Goal: Communication & Community: Participate in discussion

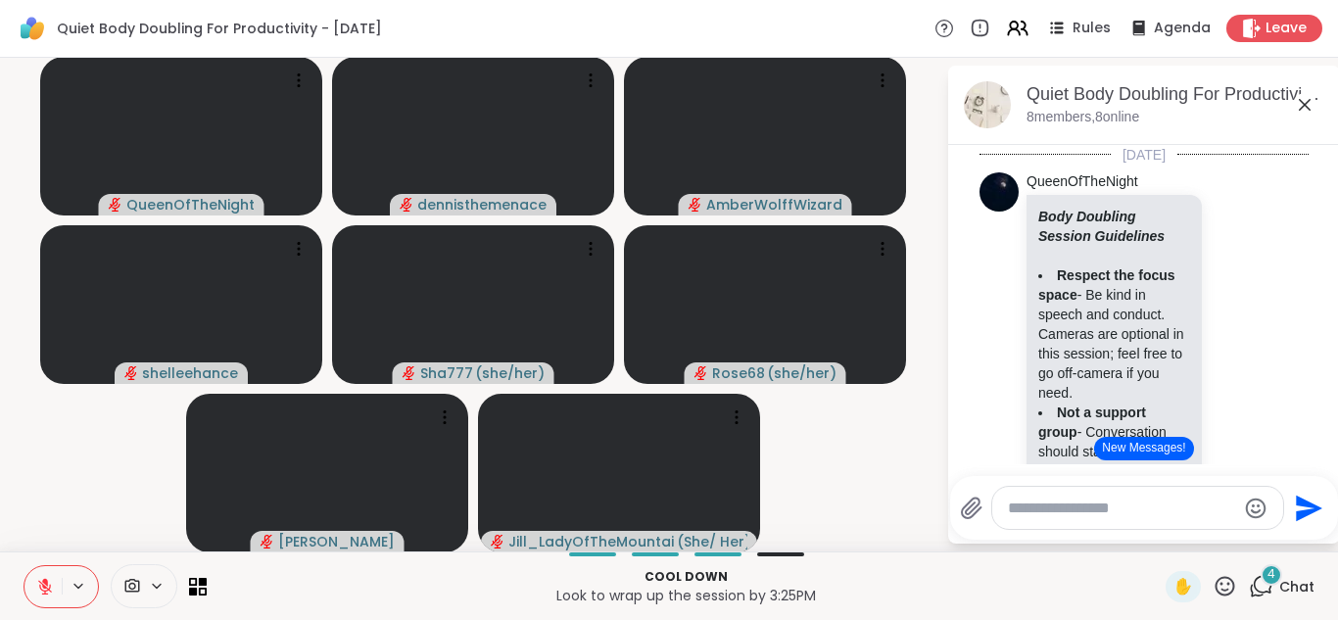
scroll to position [1212, 0]
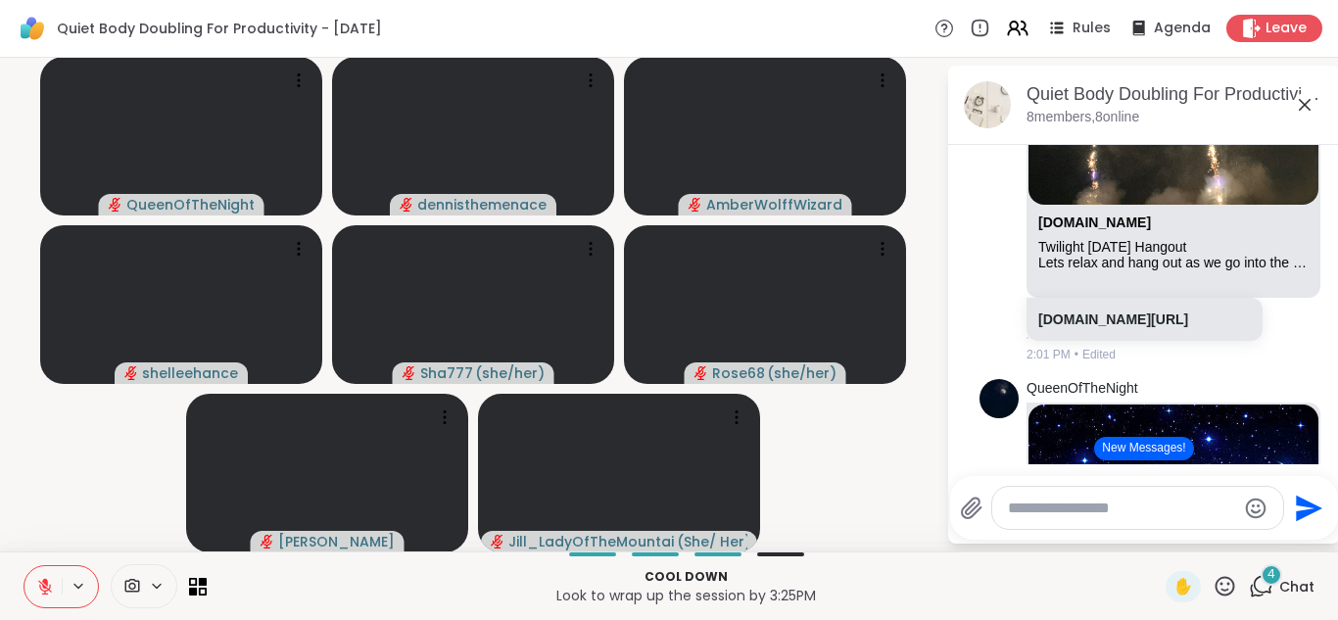
click at [1139, 449] on button "New Messages!" at bounding box center [1143, 449] width 99 height 24
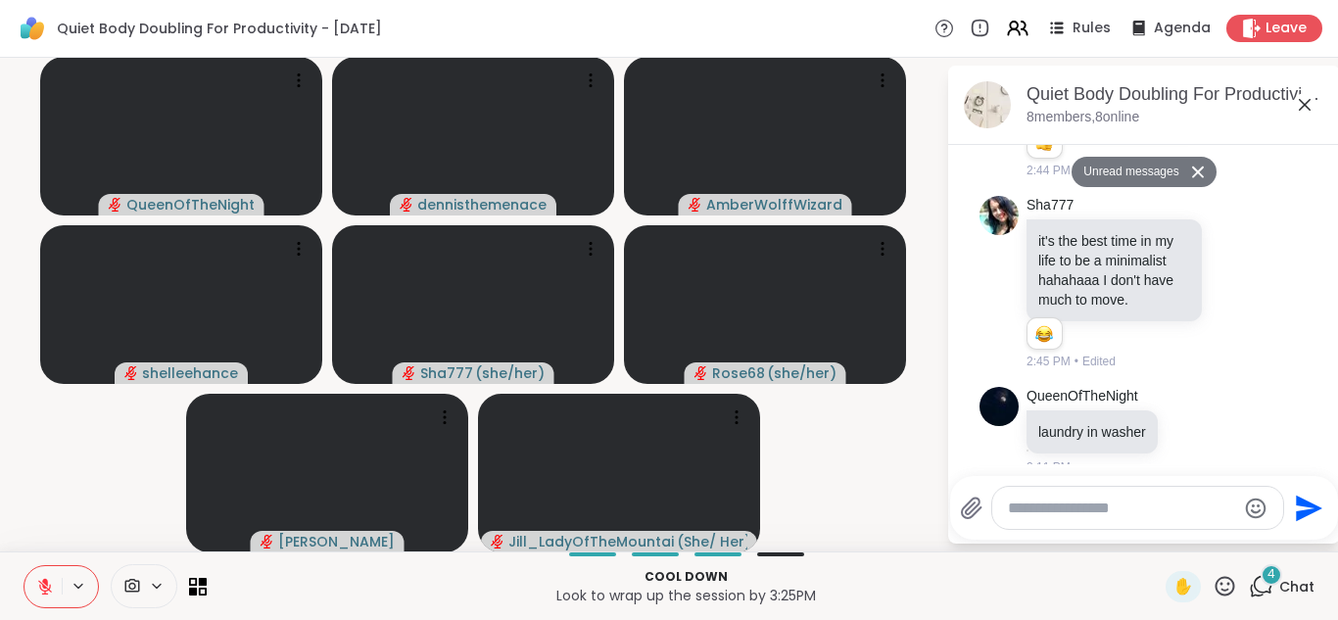
scroll to position [2518, 0]
click at [1160, 516] on textarea "Type your message" at bounding box center [1122, 509] width 228 height 20
click at [1236, 532] on div "Send" at bounding box center [1144, 508] width 388 height 64
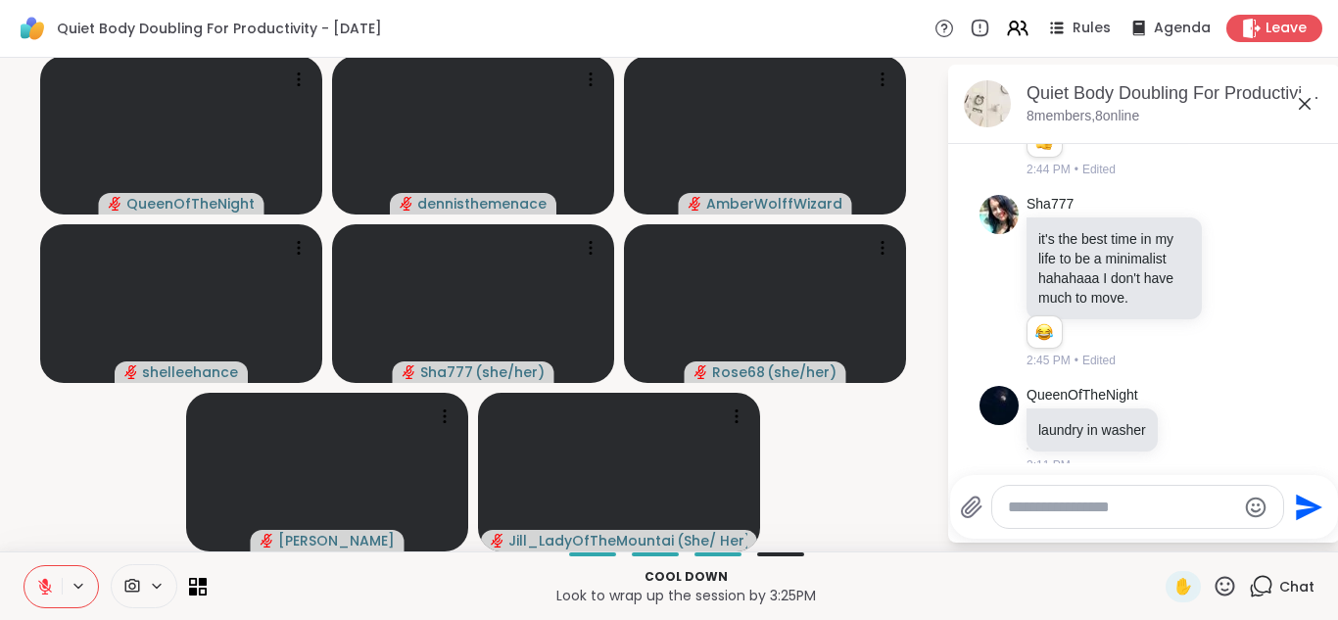
click at [1092, 510] on textarea "Type your message" at bounding box center [1122, 508] width 228 height 20
type textarea "**********"
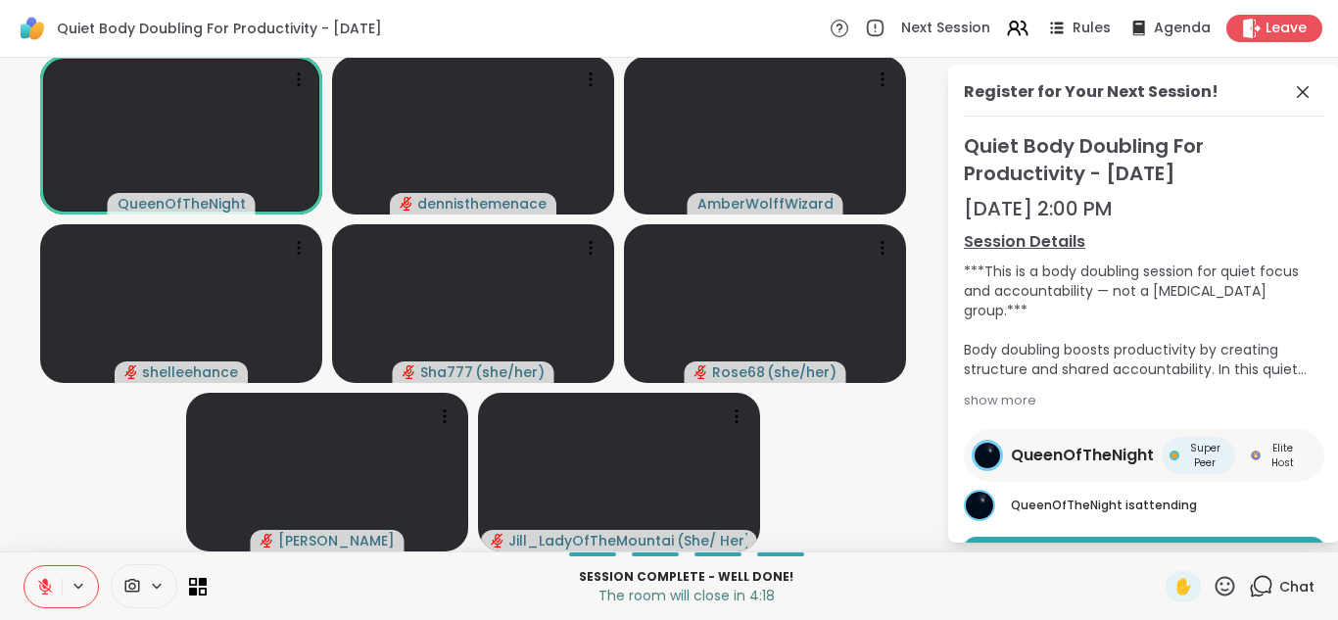
click at [47, 587] on icon at bounding box center [45, 587] width 18 height 18
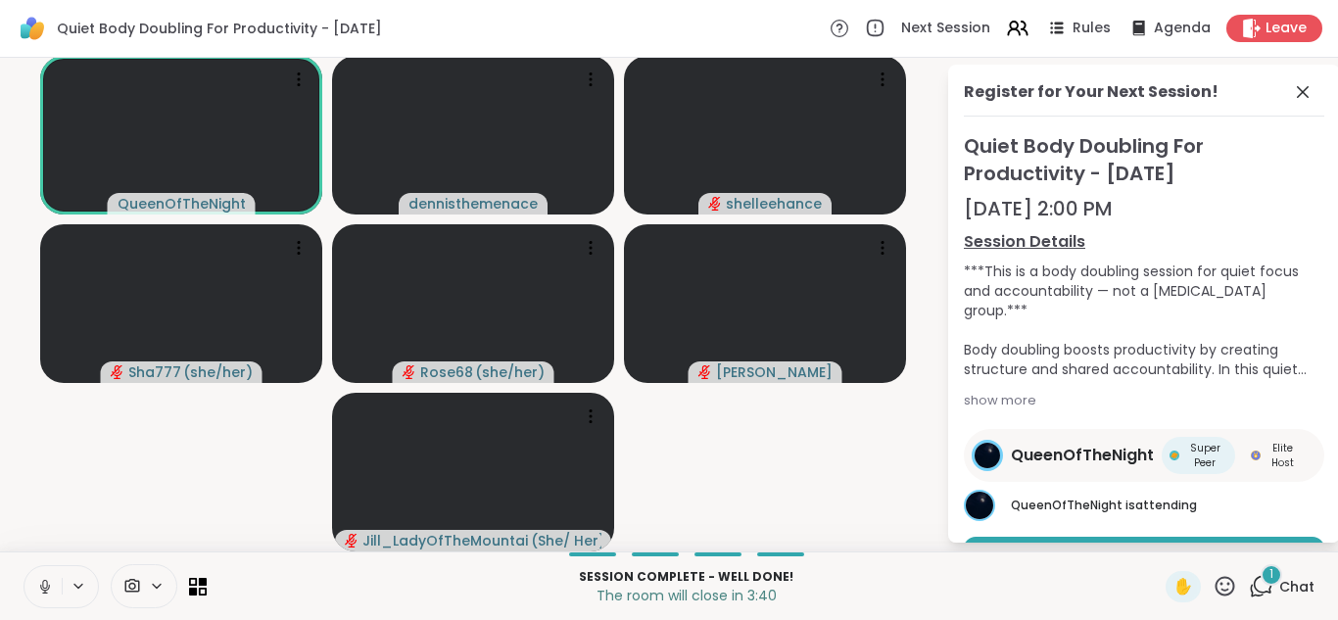
click at [42, 592] on icon at bounding box center [45, 587] width 18 height 18
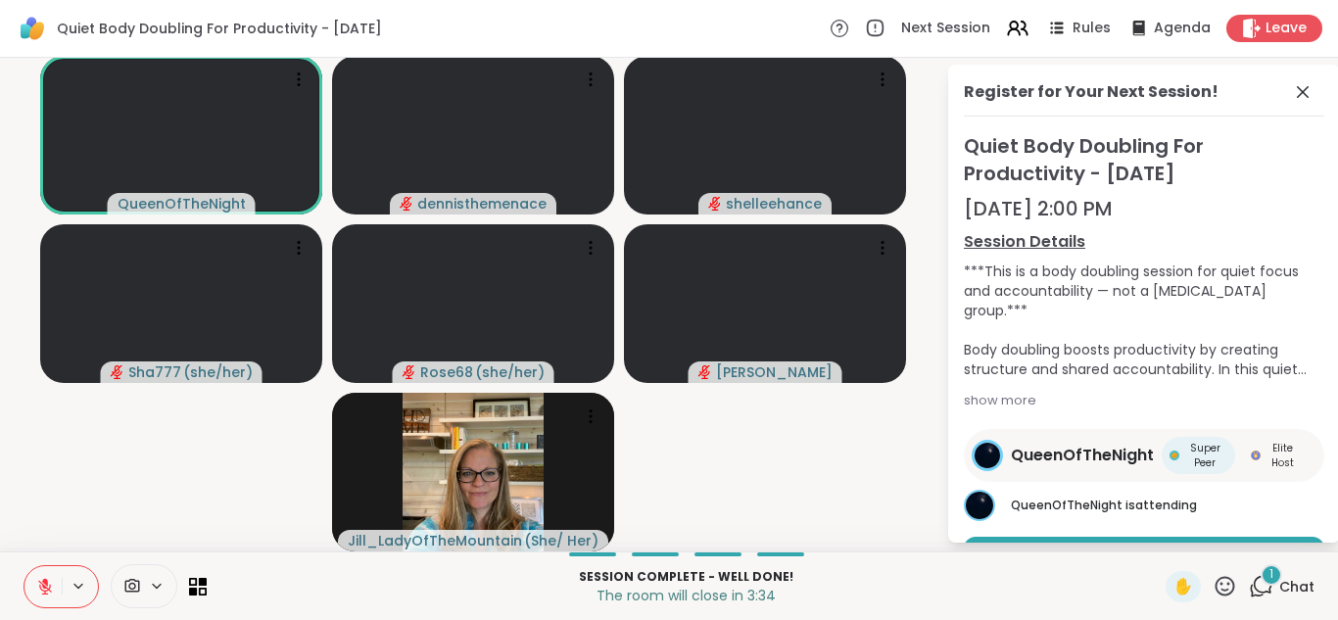
click at [1298, 588] on span "Chat" at bounding box center [1297, 587] width 35 height 20
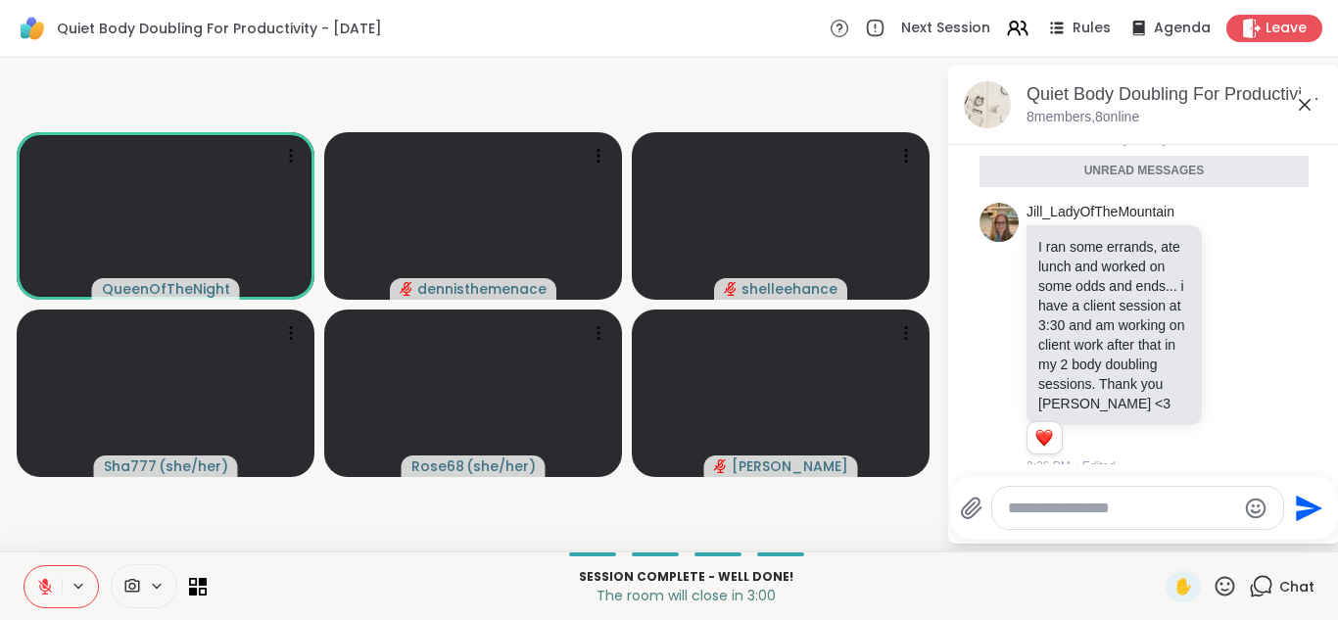
scroll to position [3025, 0]
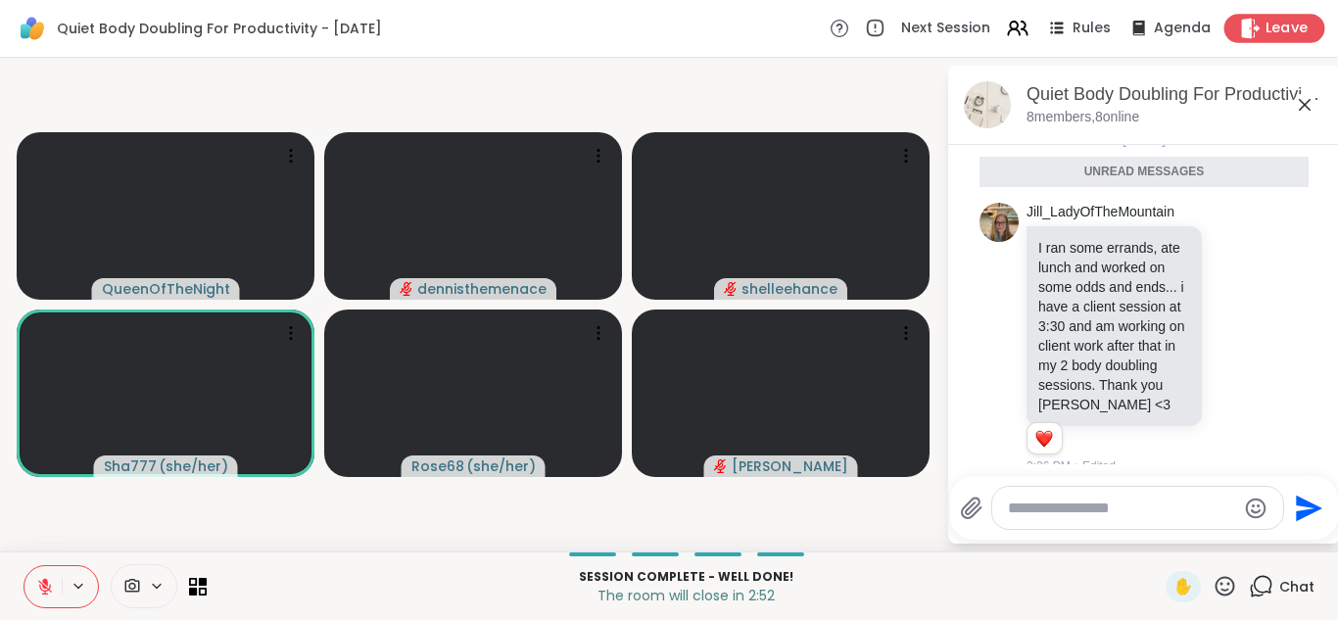
click at [1288, 21] on span "Leave" at bounding box center [1287, 29] width 43 height 21
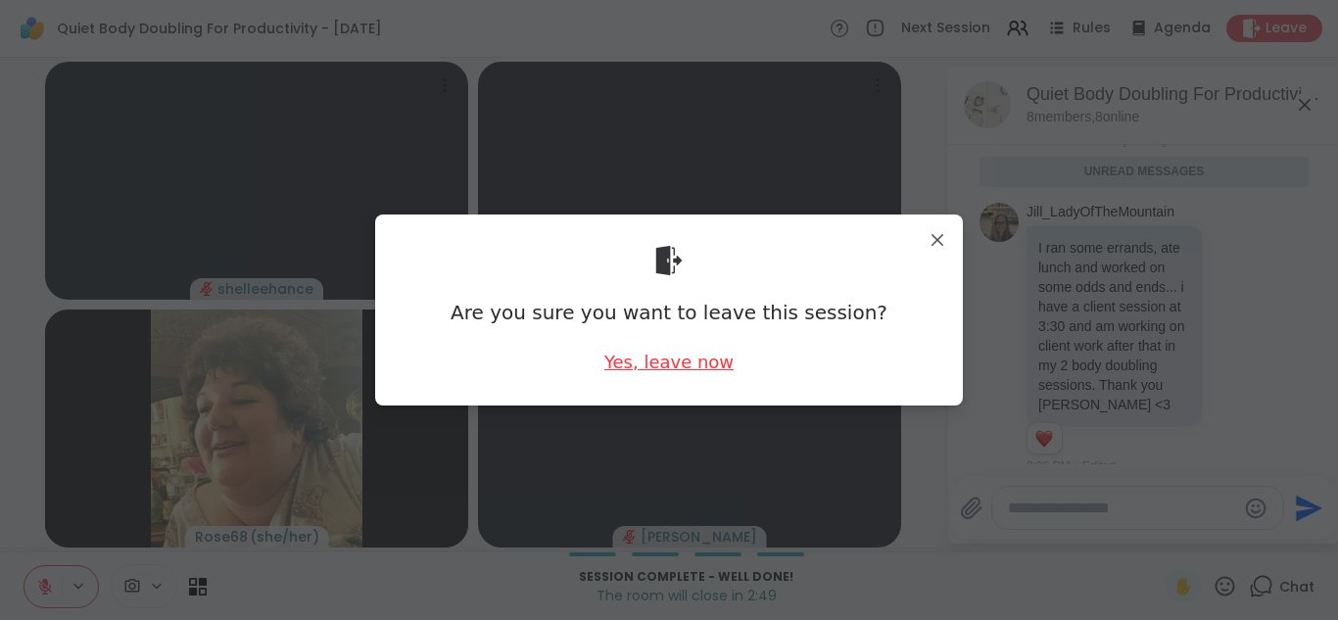
click at [663, 364] on div "Yes, leave now" at bounding box center [669, 362] width 129 height 24
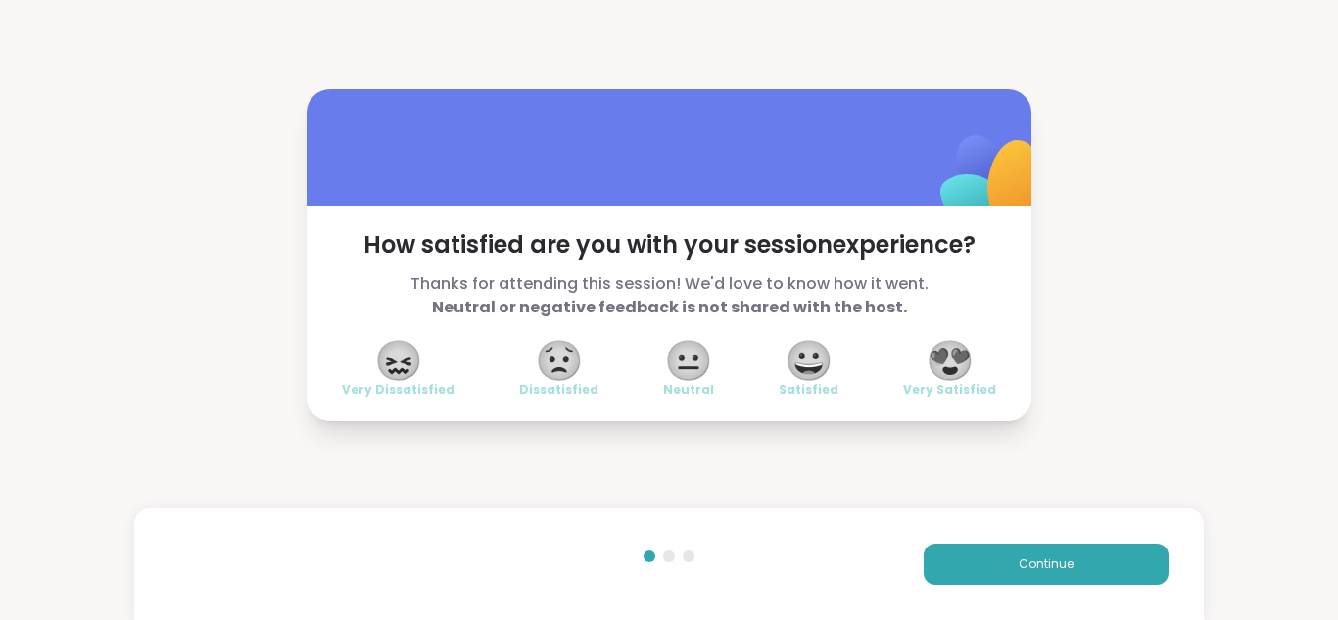
click at [947, 375] on span "😍" at bounding box center [950, 360] width 49 height 35
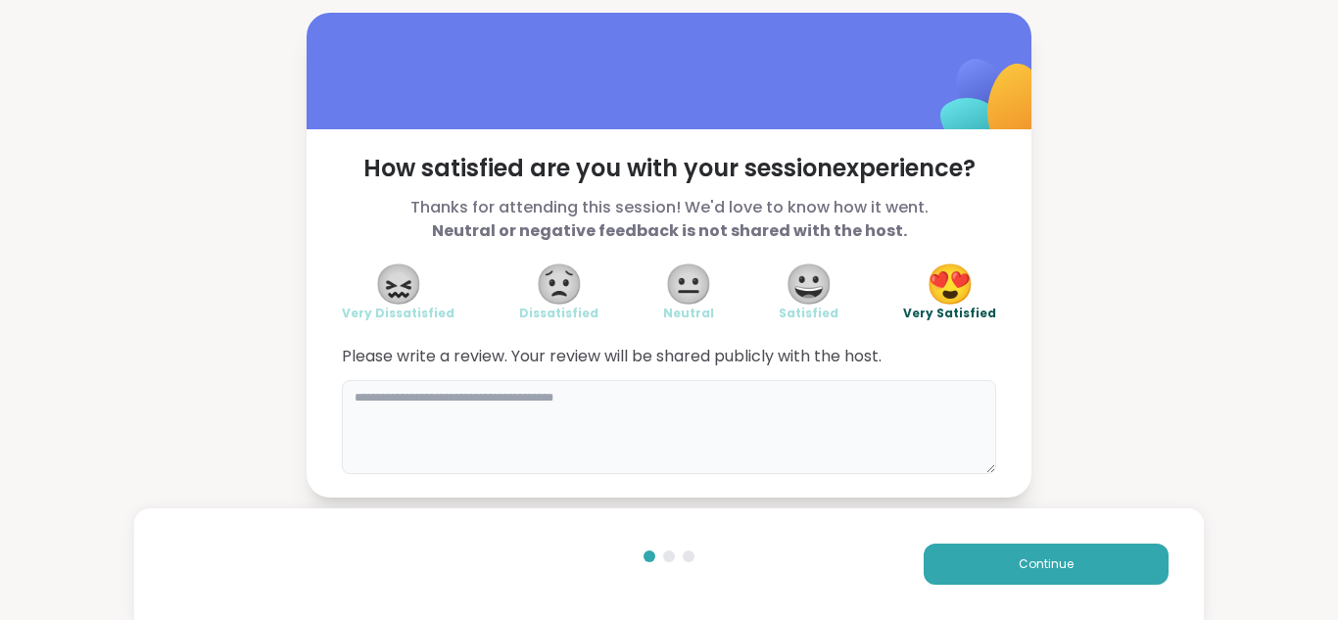
click at [749, 404] on textarea at bounding box center [669, 427] width 655 height 94
click at [1283, 426] on div "**********" at bounding box center [669, 255] width 1338 height 510
click at [523, 398] on textarea "**********" at bounding box center [669, 427] width 655 height 94
click at [497, 396] on textarea "**********" at bounding box center [669, 427] width 655 height 94
click at [494, 394] on textarea "**********" at bounding box center [669, 427] width 655 height 94
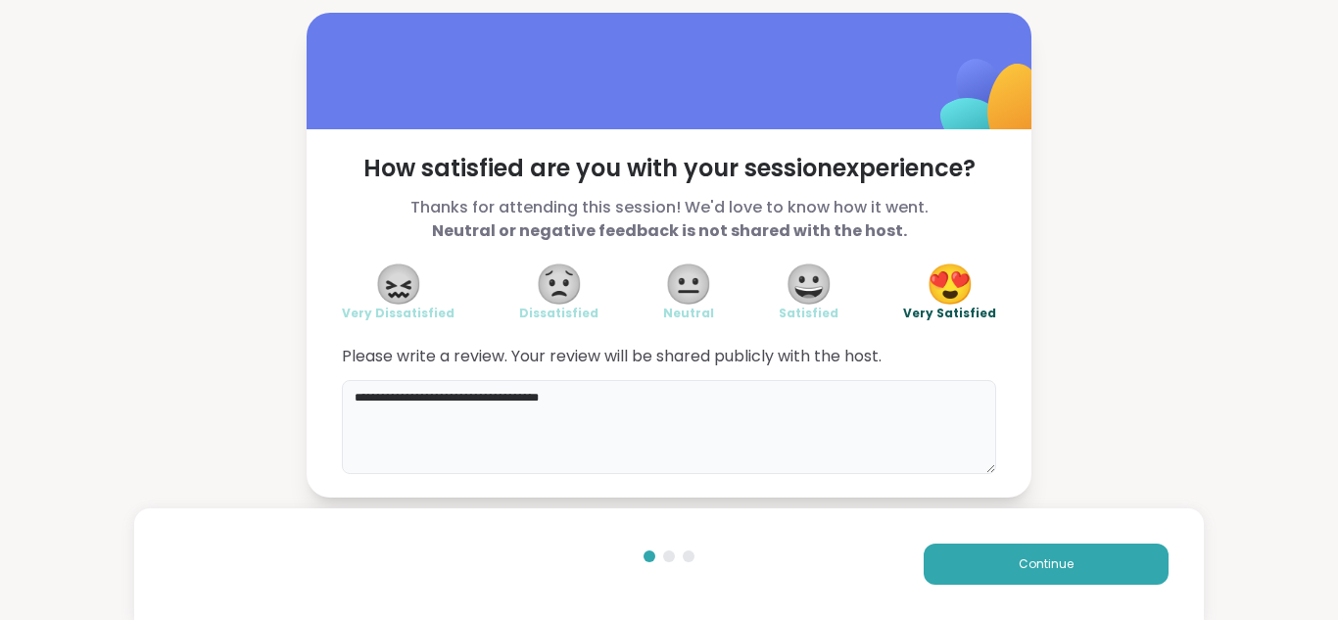
click at [623, 391] on textarea "**********" at bounding box center [669, 427] width 655 height 94
click at [778, 494] on div "**********" at bounding box center [669, 313] width 725 height 368
click at [727, 392] on textarea "**********" at bounding box center [669, 427] width 655 height 94
type textarea "**********"
click at [1053, 569] on span "Continue" at bounding box center [1046, 565] width 55 height 18
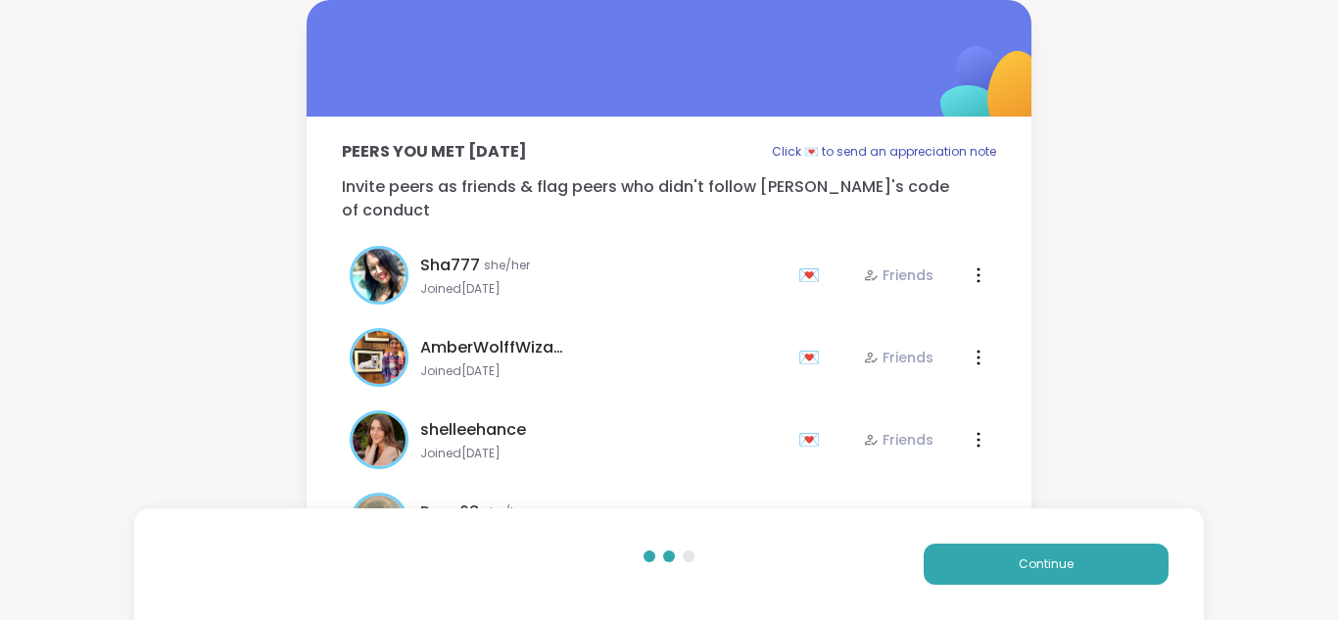
click at [631, 361] on div "AmberWolffWizard Joined [DATE] 💌 Friends" at bounding box center [568, 357] width 437 height 59
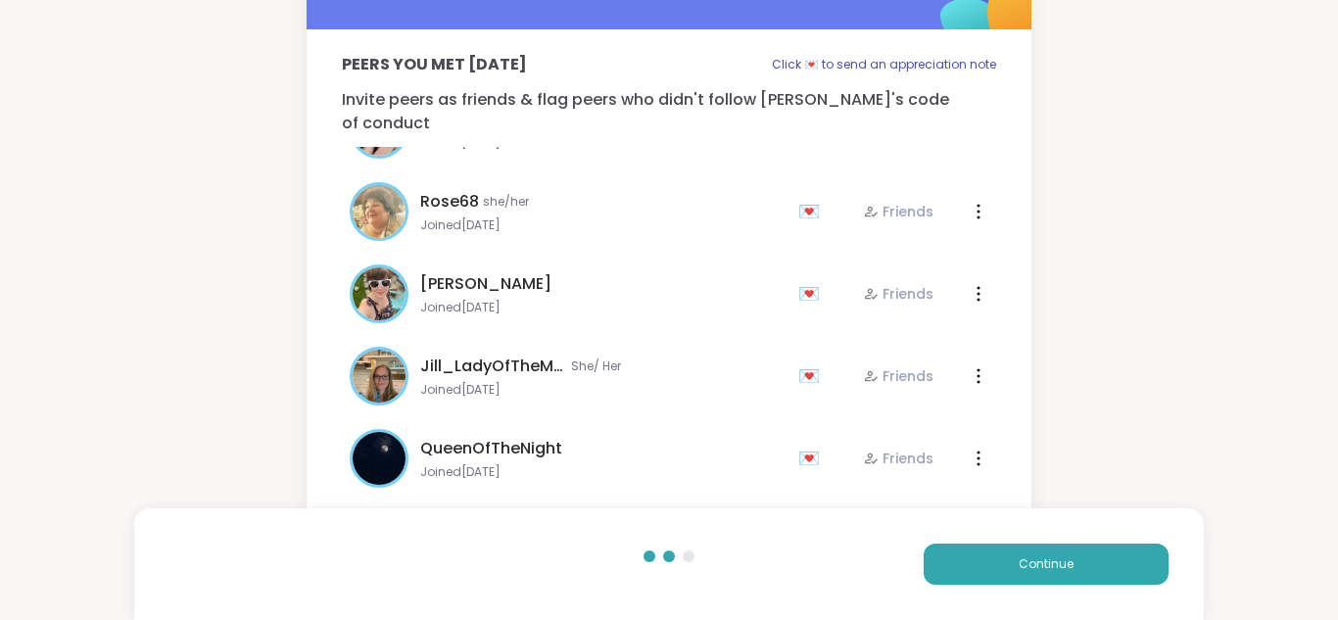
scroll to position [92, 0]
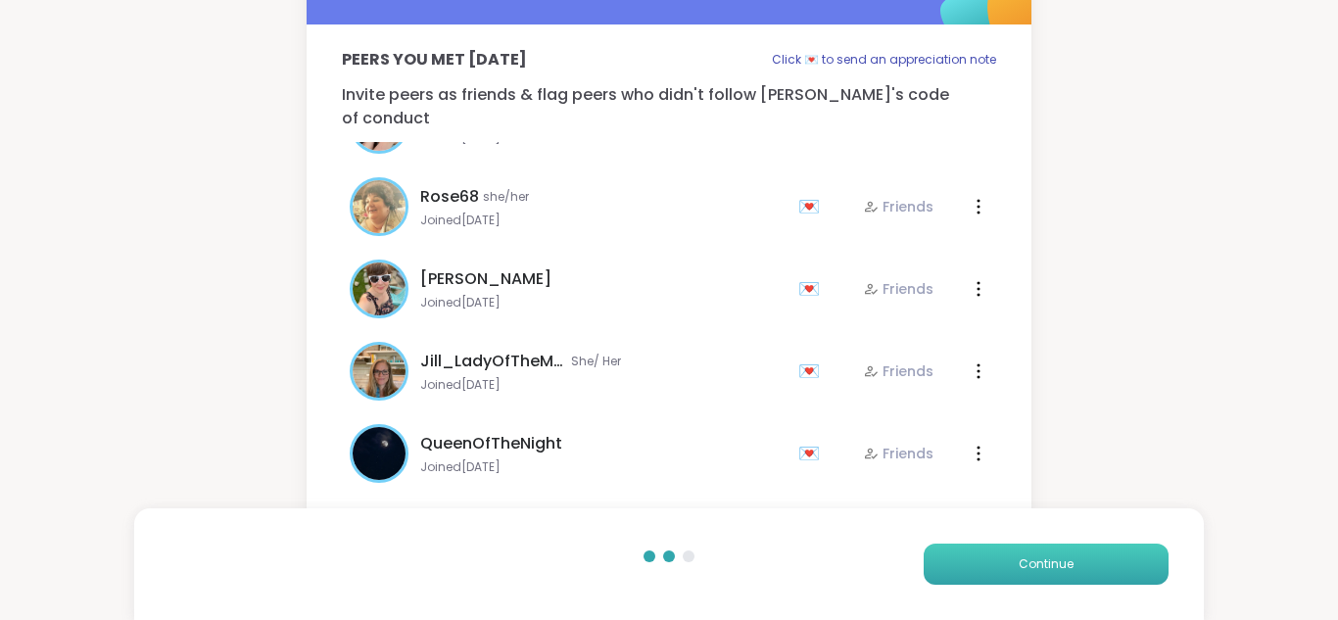
click at [1048, 562] on span "Continue" at bounding box center [1046, 565] width 55 height 18
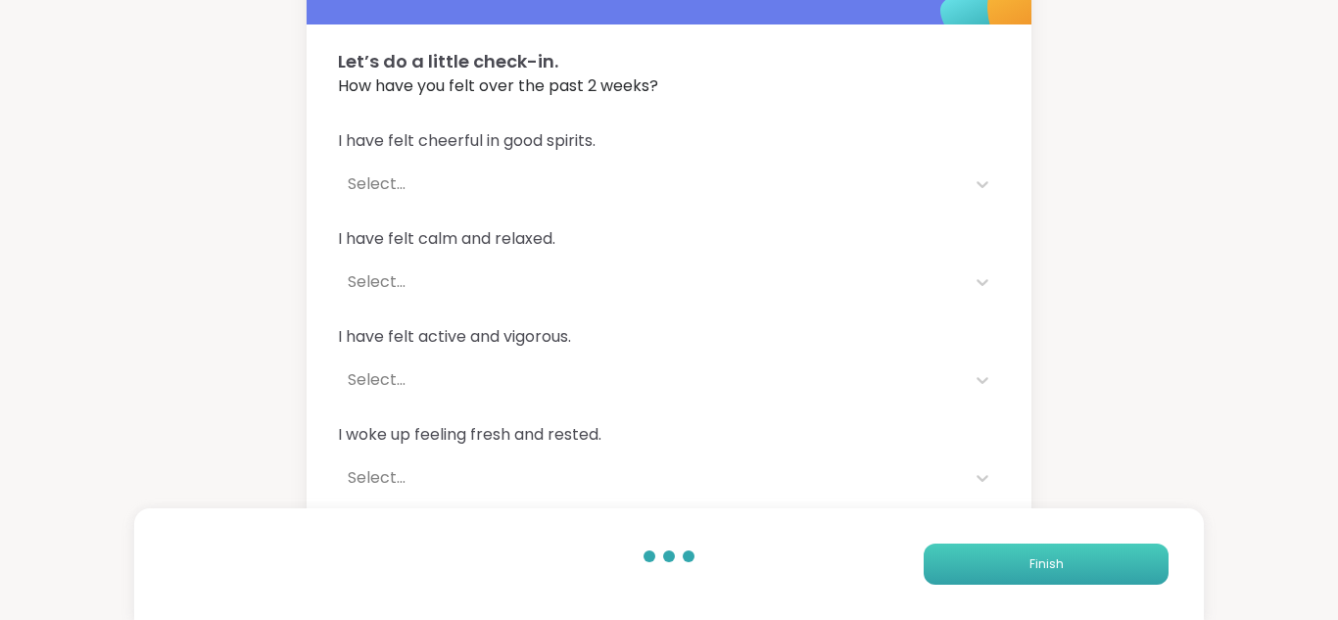
click at [1048, 561] on span "Finish" at bounding box center [1047, 565] width 34 height 18
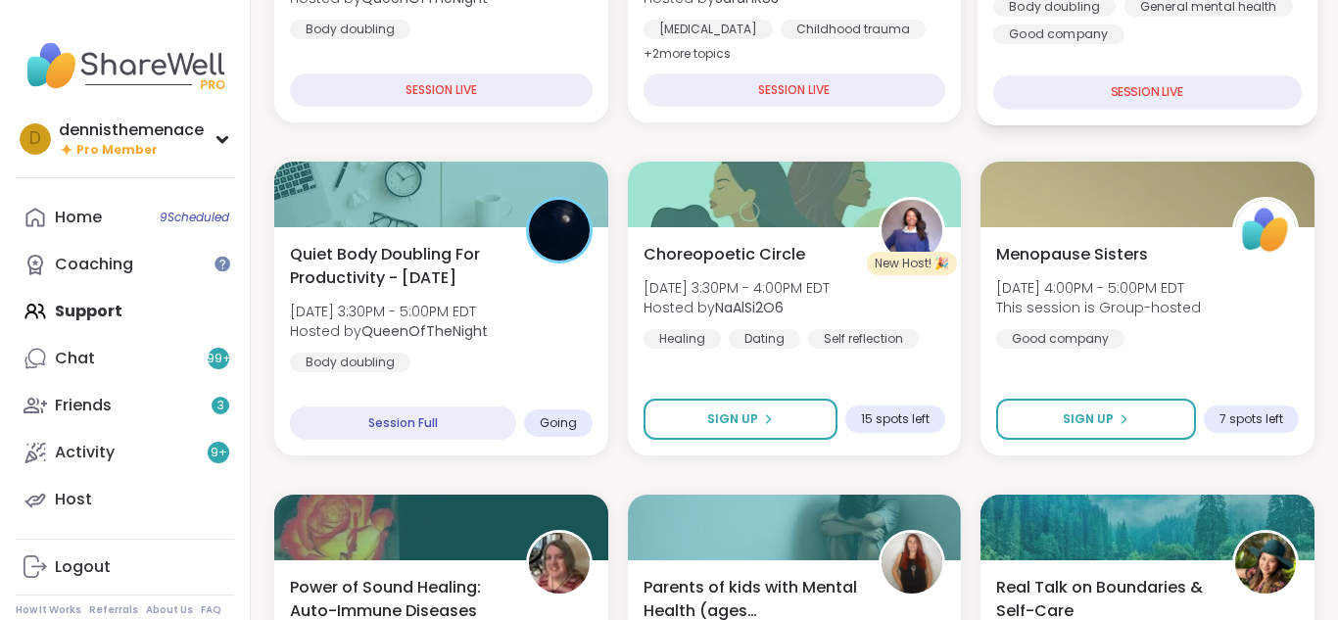
scroll to position [510, 0]
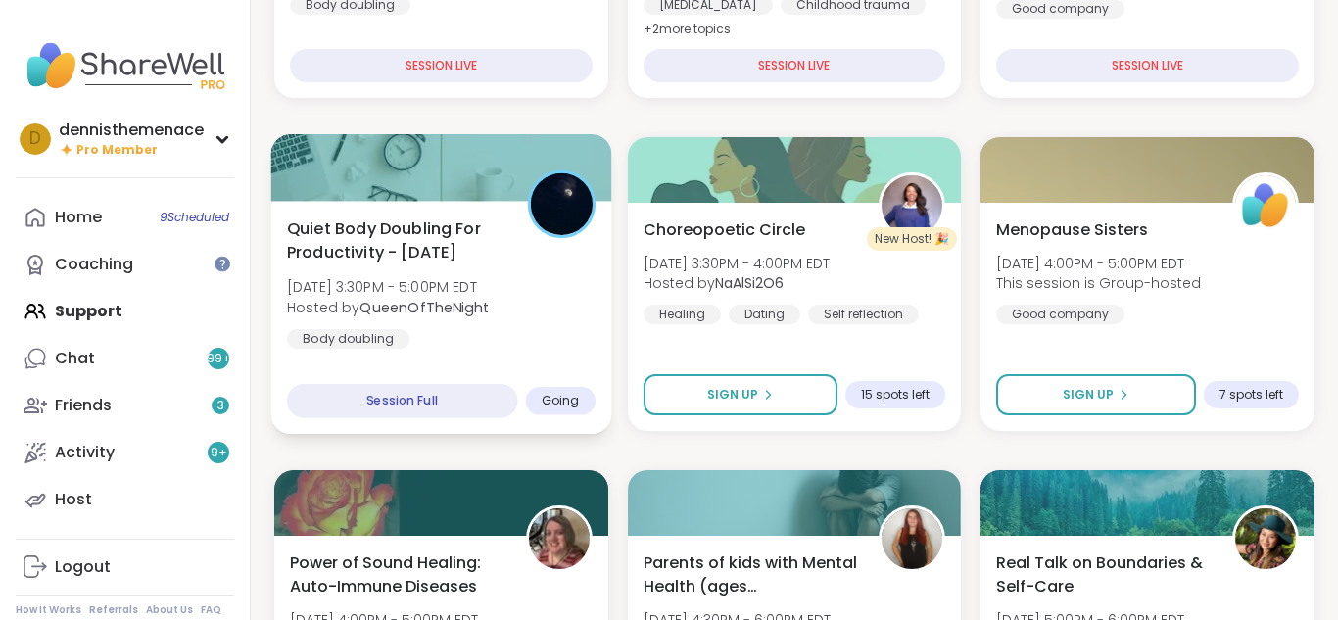
click at [372, 333] on div "Body doubling" at bounding box center [348, 339] width 122 height 20
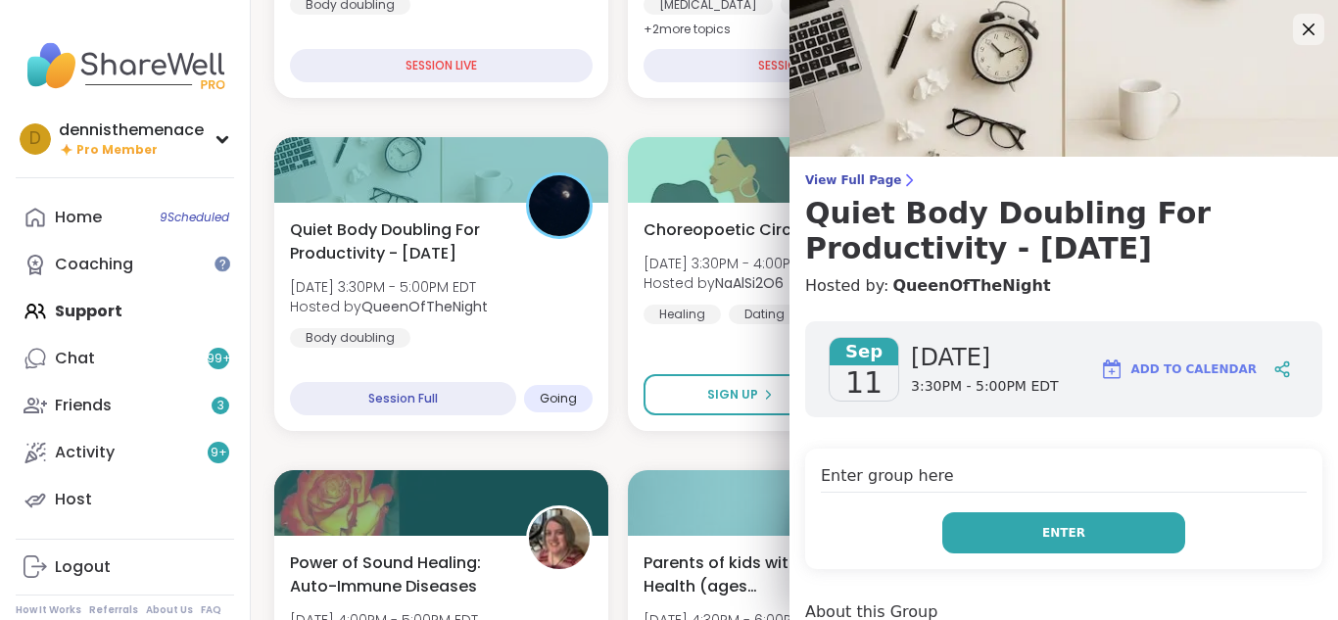
click at [1068, 520] on button "Enter" at bounding box center [1064, 532] width 243 height 41
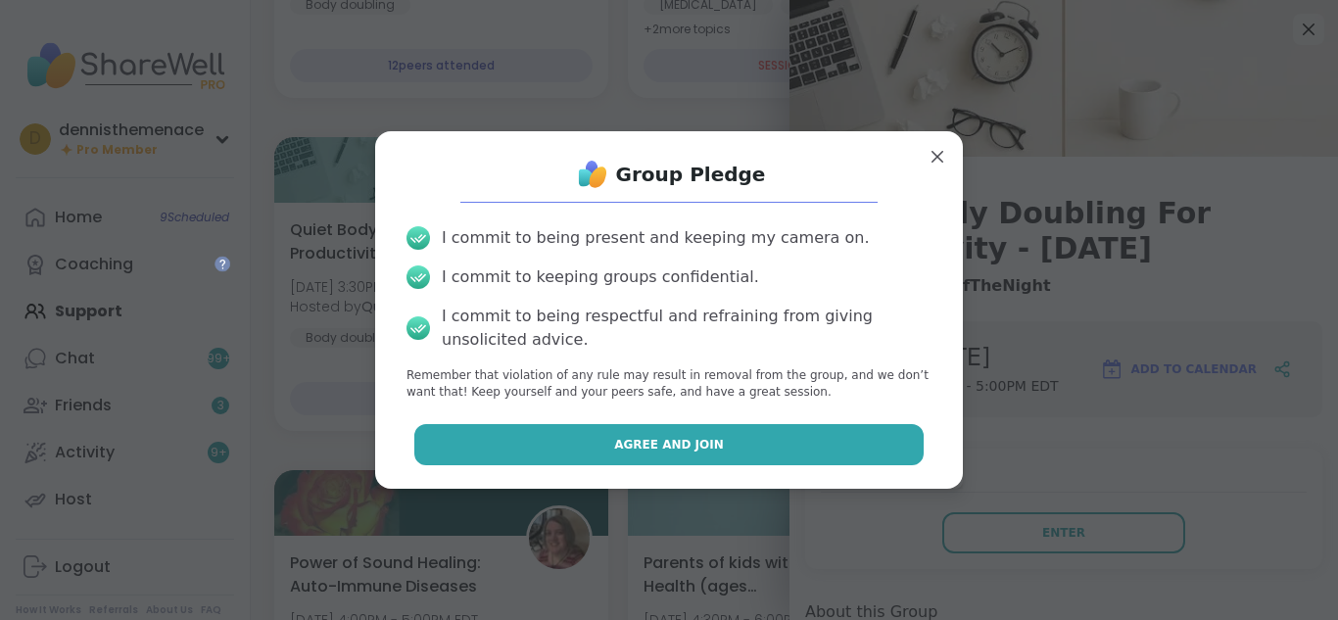
click at [733, 443] on button "Agree and Join" at bounding box center [669, 444] width 510 height 41
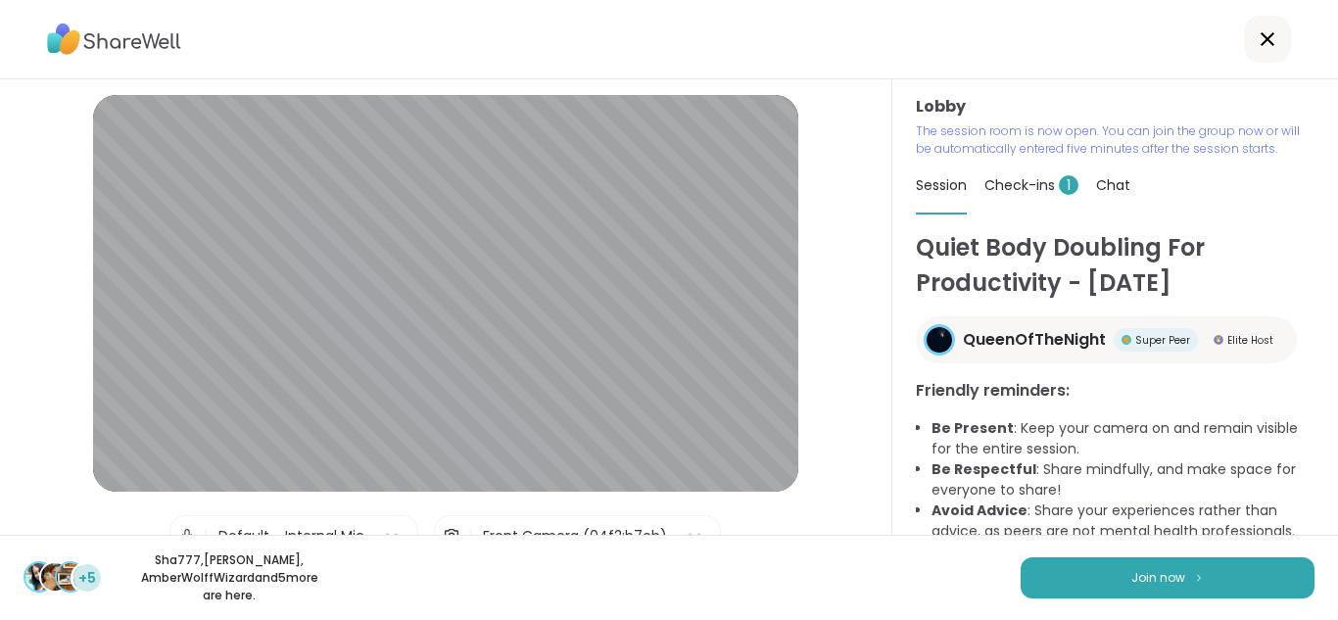
click at [1110, 478] on li "Be Respectful : Share mindfully, and make space for everyone to share!" at bounding box center [1123, 480] width 383 height 41
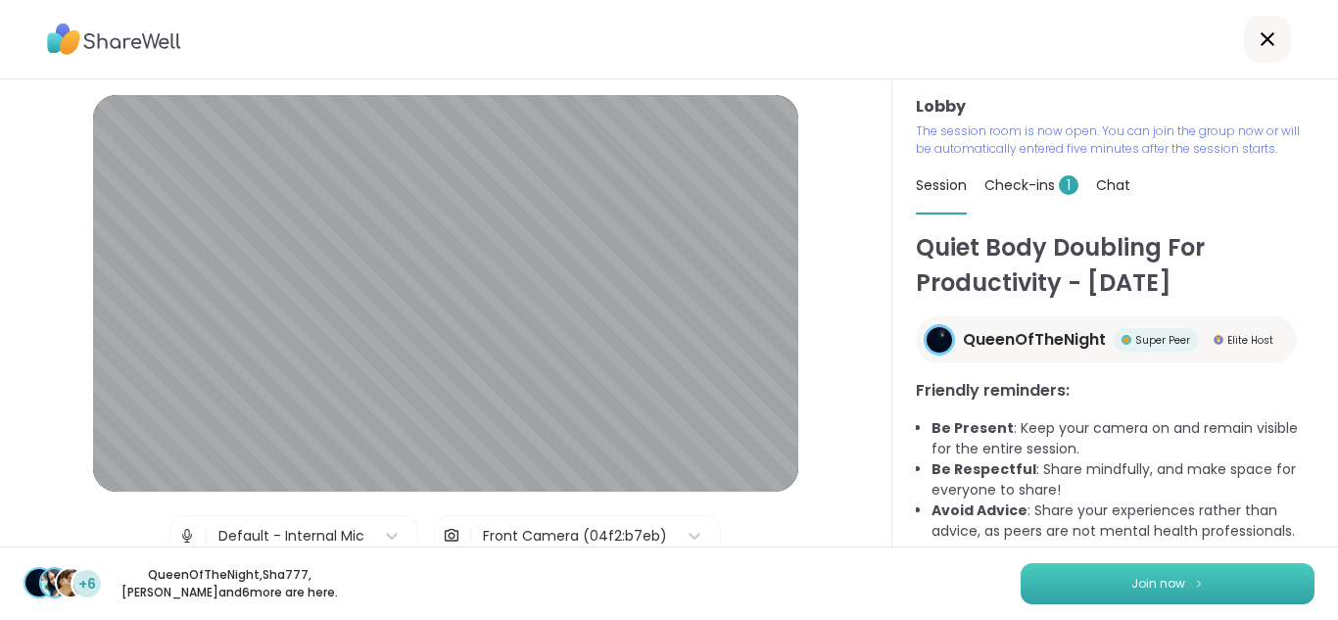
click at [1160, 584] on span "Join now" at bounding box center [1159, 584] width 54 height 18
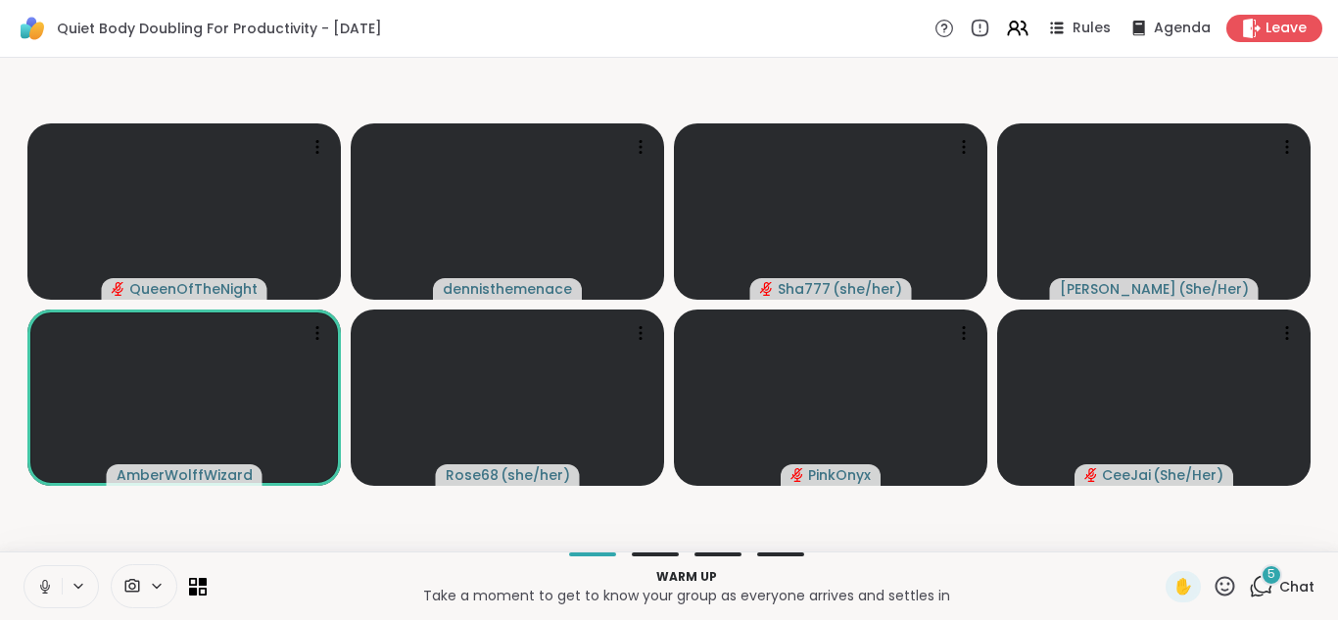
click at [46, 588] on icon at bounding box center [45, 587] width 18 height 18
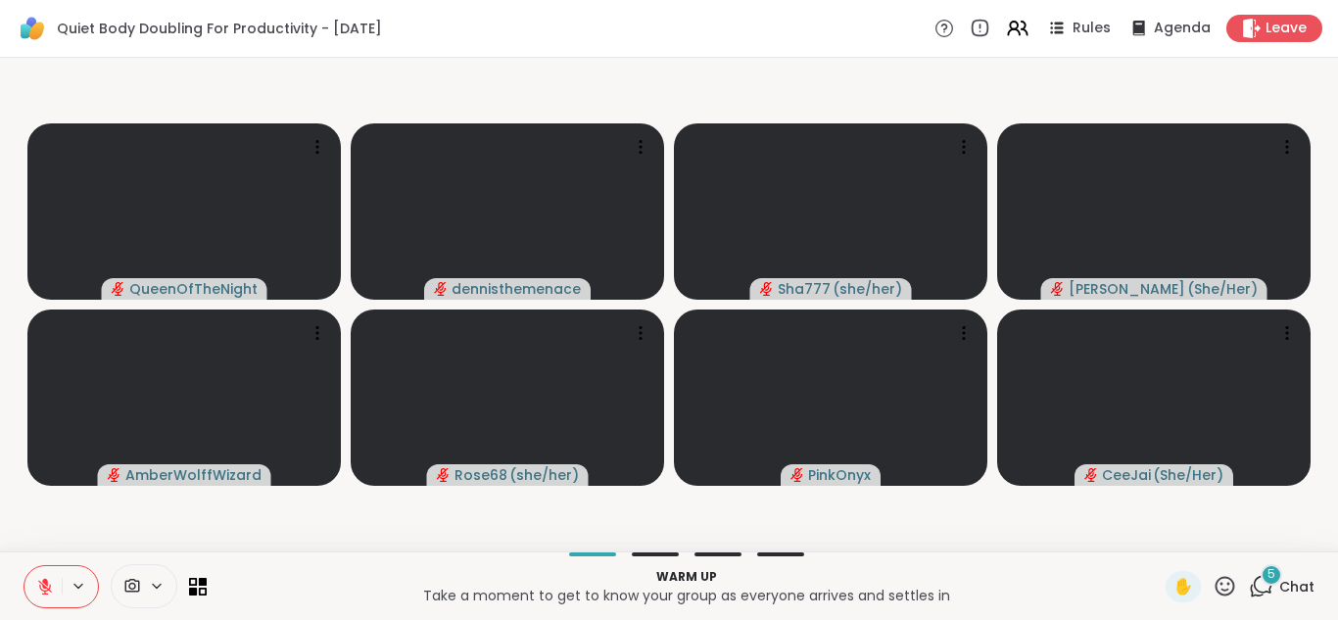
click at [1298, 584] on span "Chat" at bounding box center [1297, 587] width 35 height 20
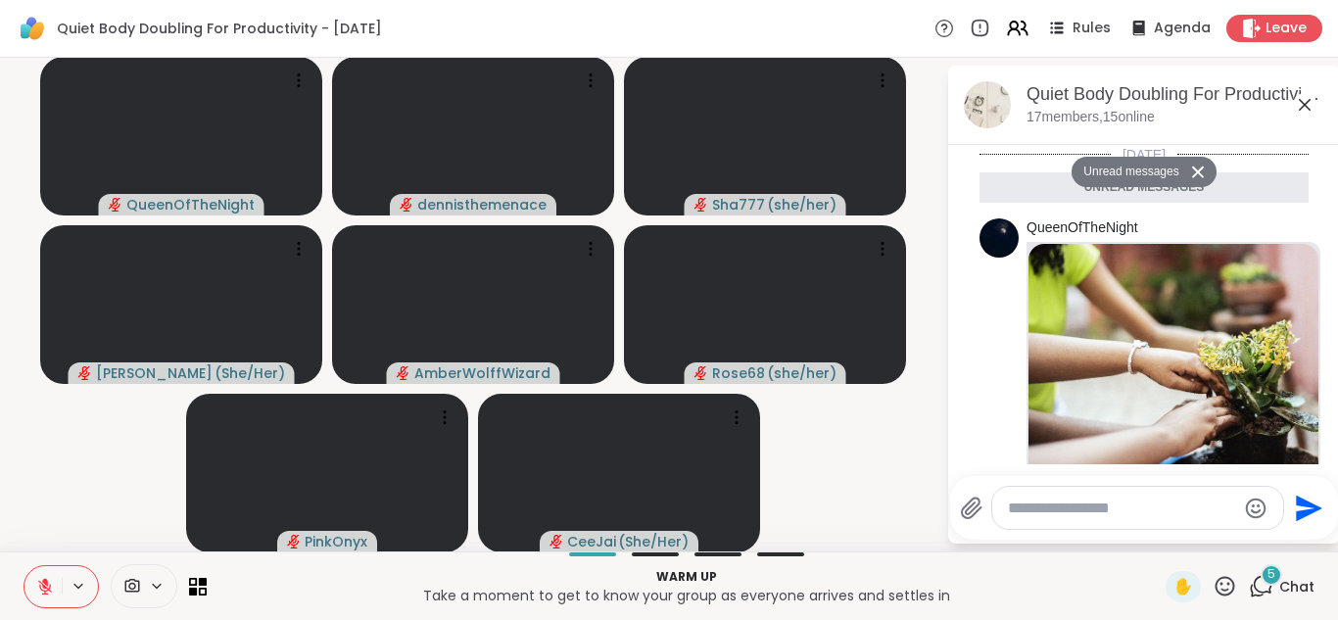
scroll to position [2330, 0]
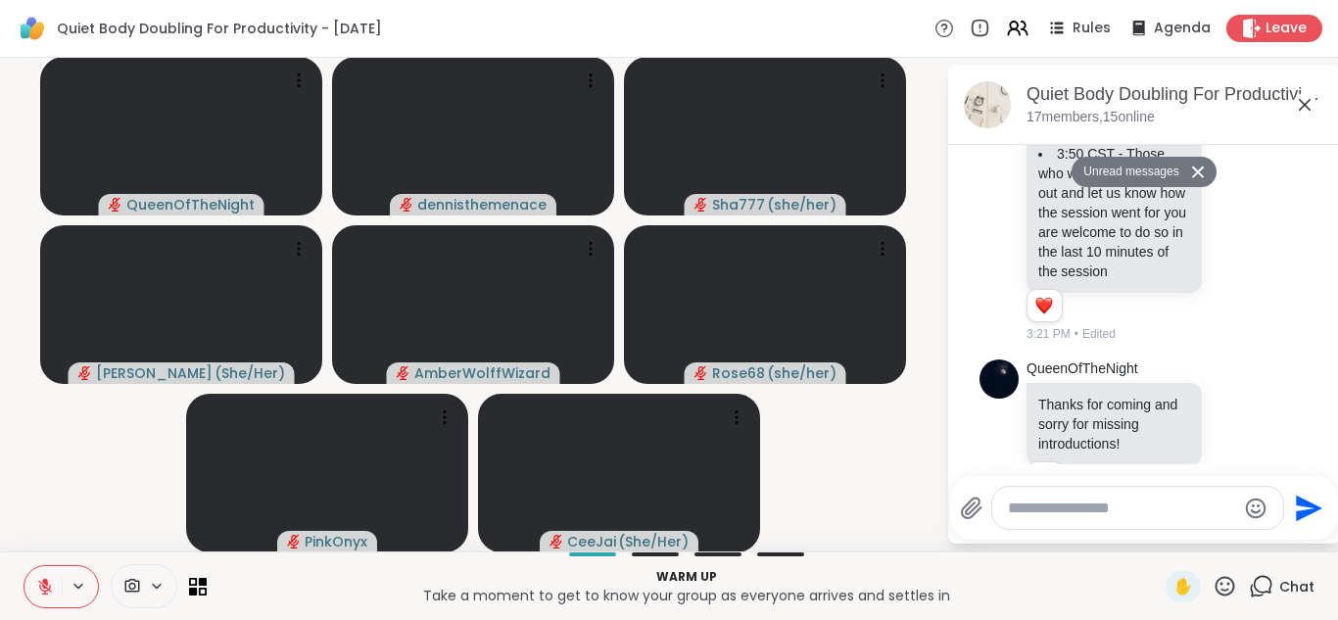
click at [1298, 584] on span "Chat" at bounding box center [1297, 587] width 35 height 20
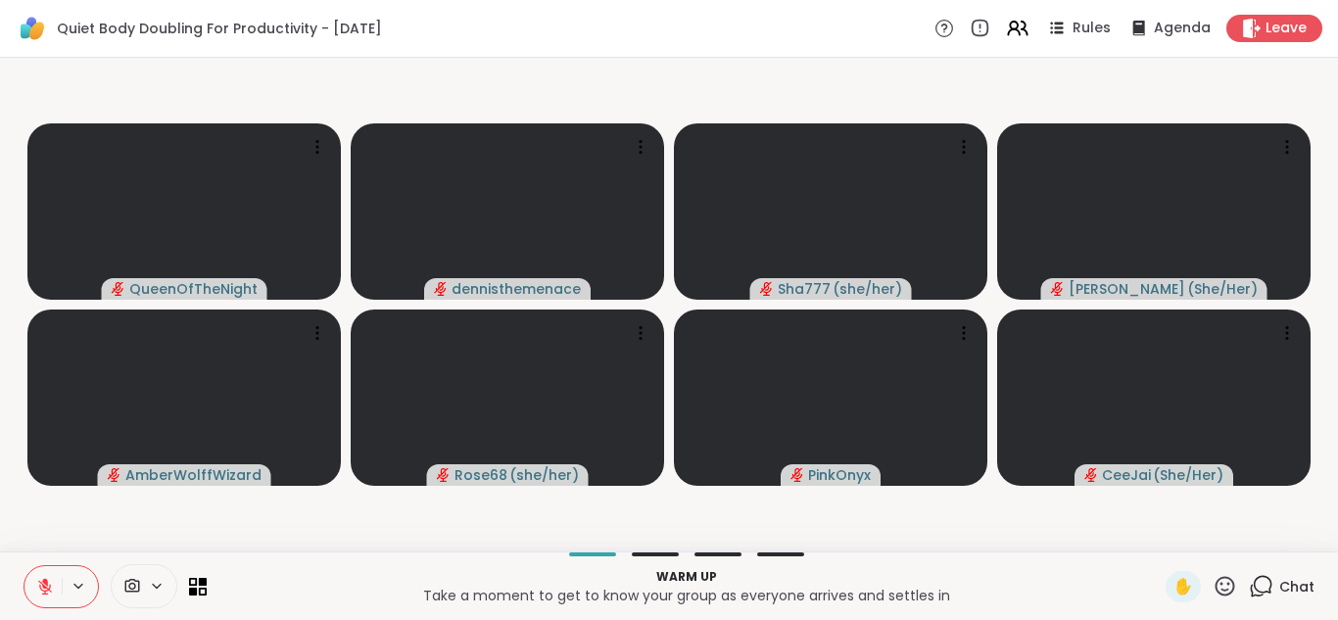
click at [1300, 586] on span "Chat" at bounding box center [1297, 587] width 35 height 20
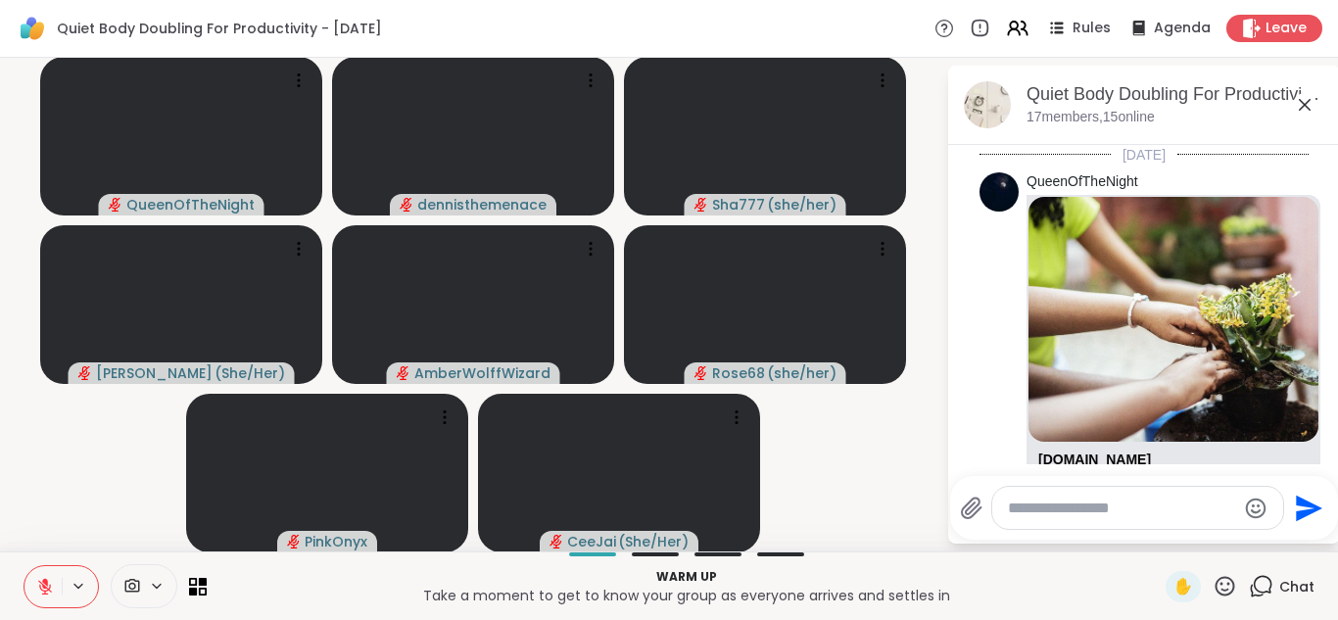
scroll to position [2284, 0]
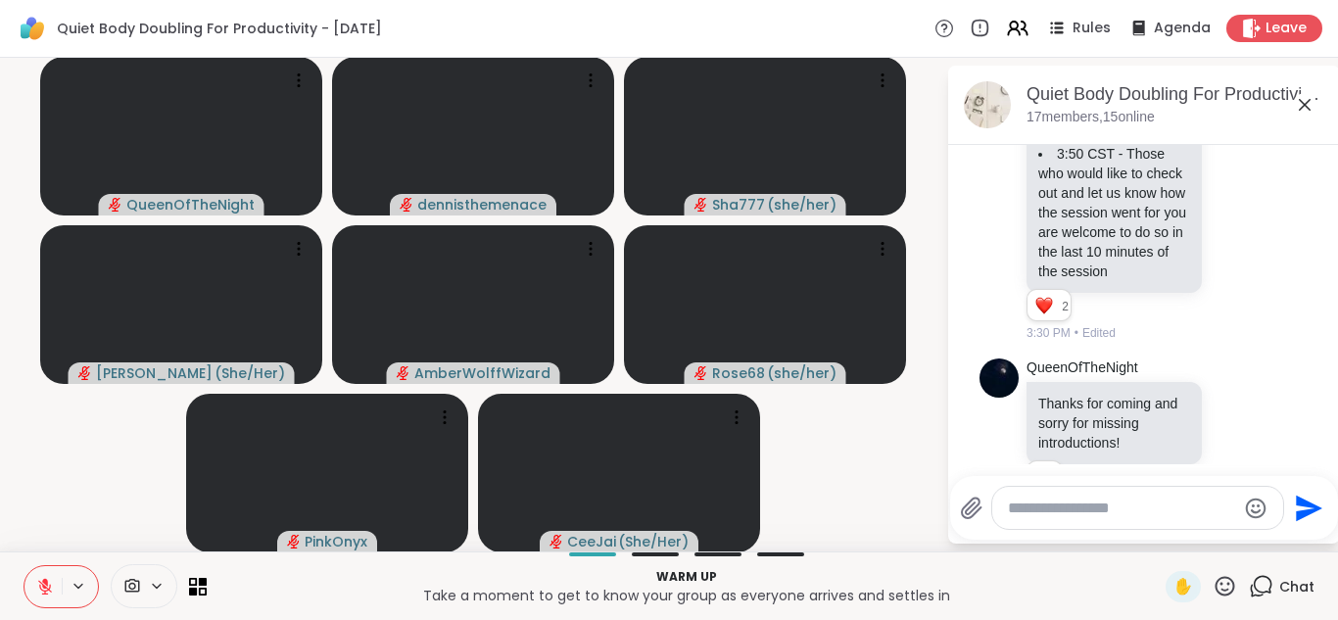
click at [1141, 569] on p "Warm up" at bounding box center [687, 577] width 936 height 18
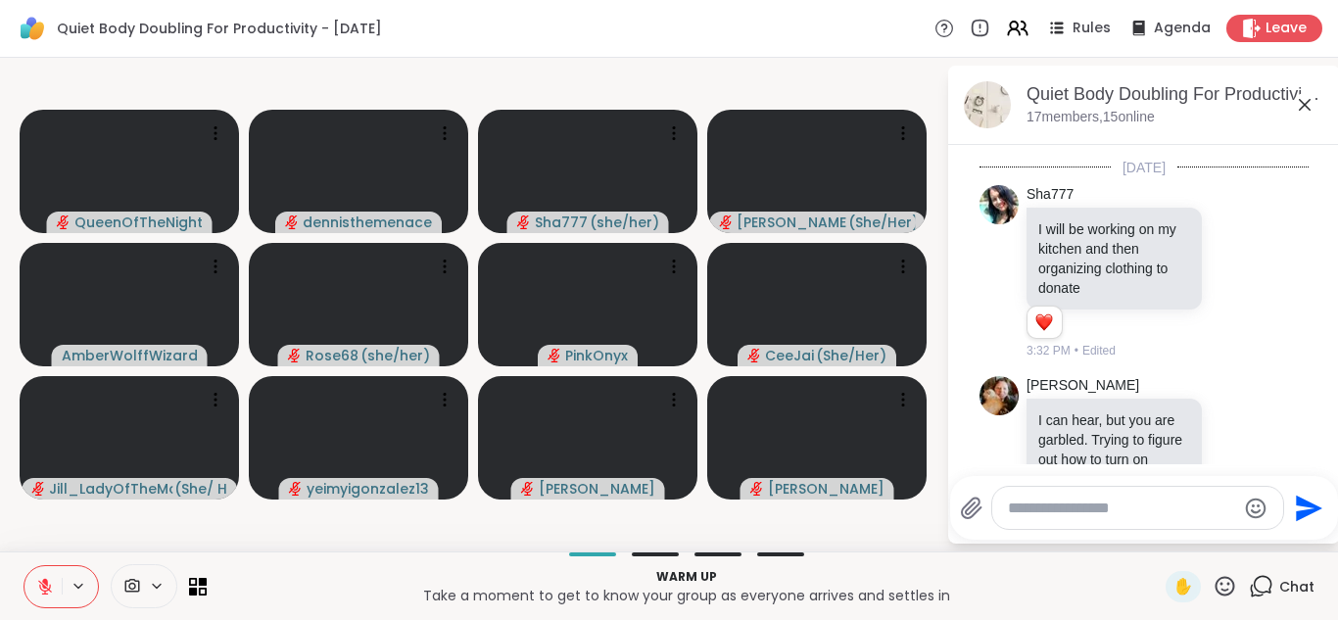
scroll to position [2705, 0]
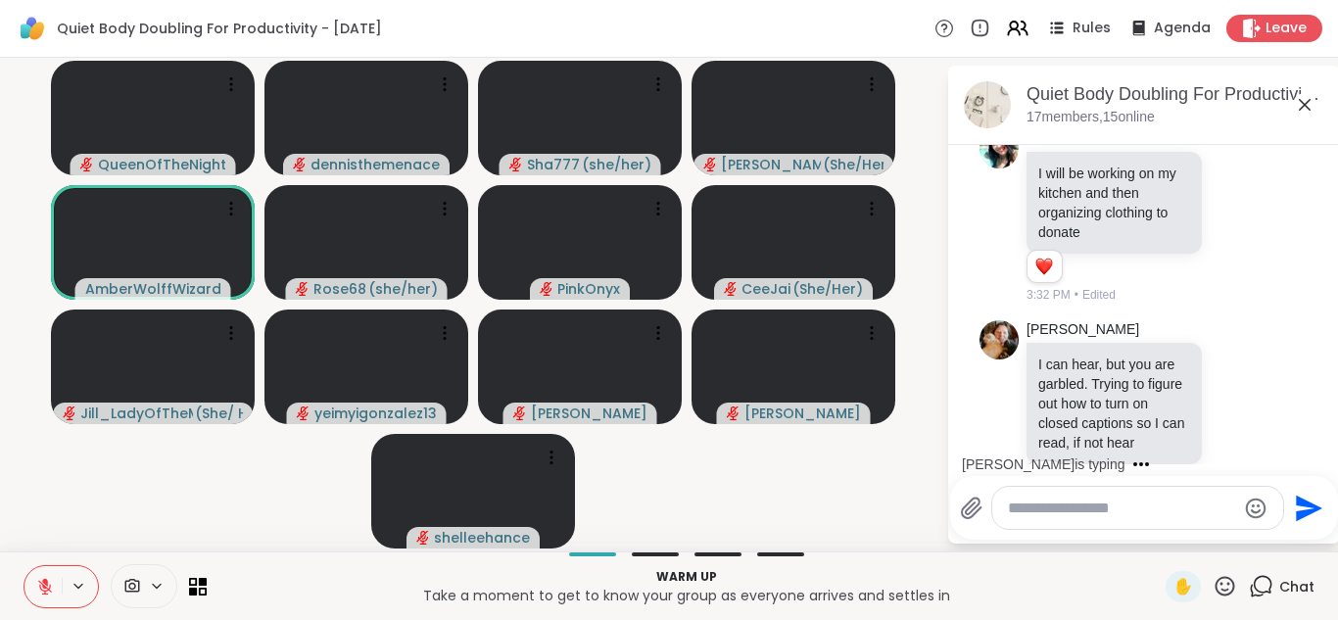
click at [45, 588] on icon at bounding box center [45, 587] width 14 height 14
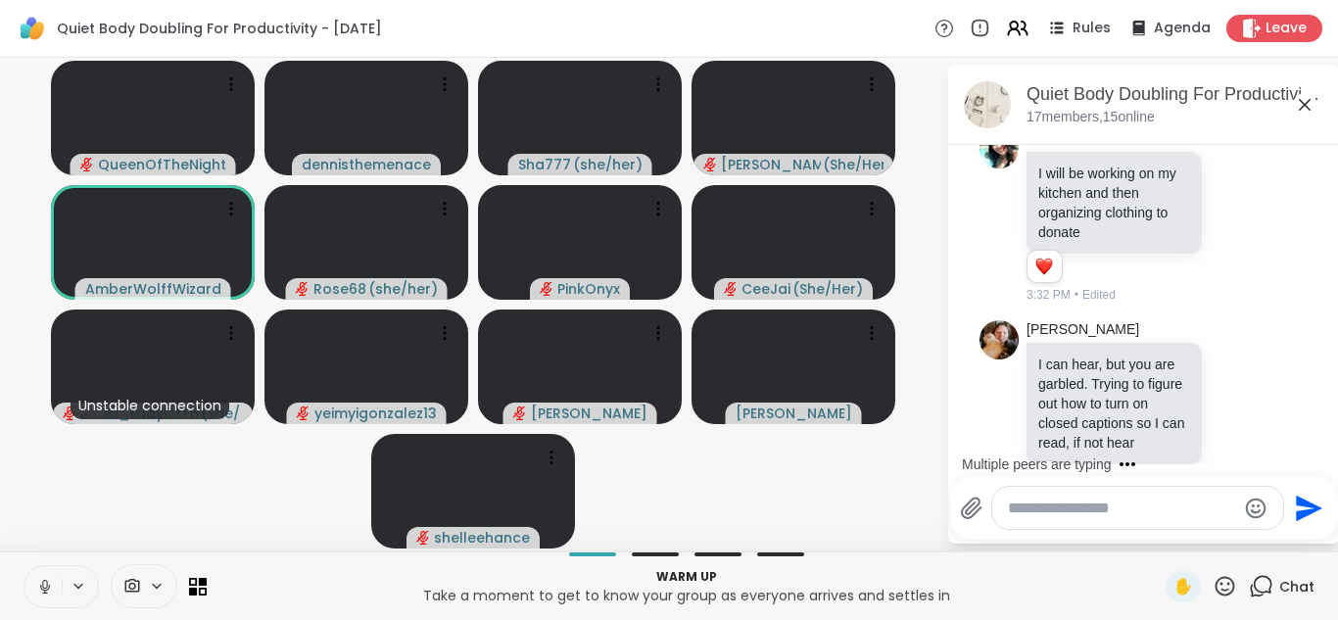
scroll to position [2830, 0]
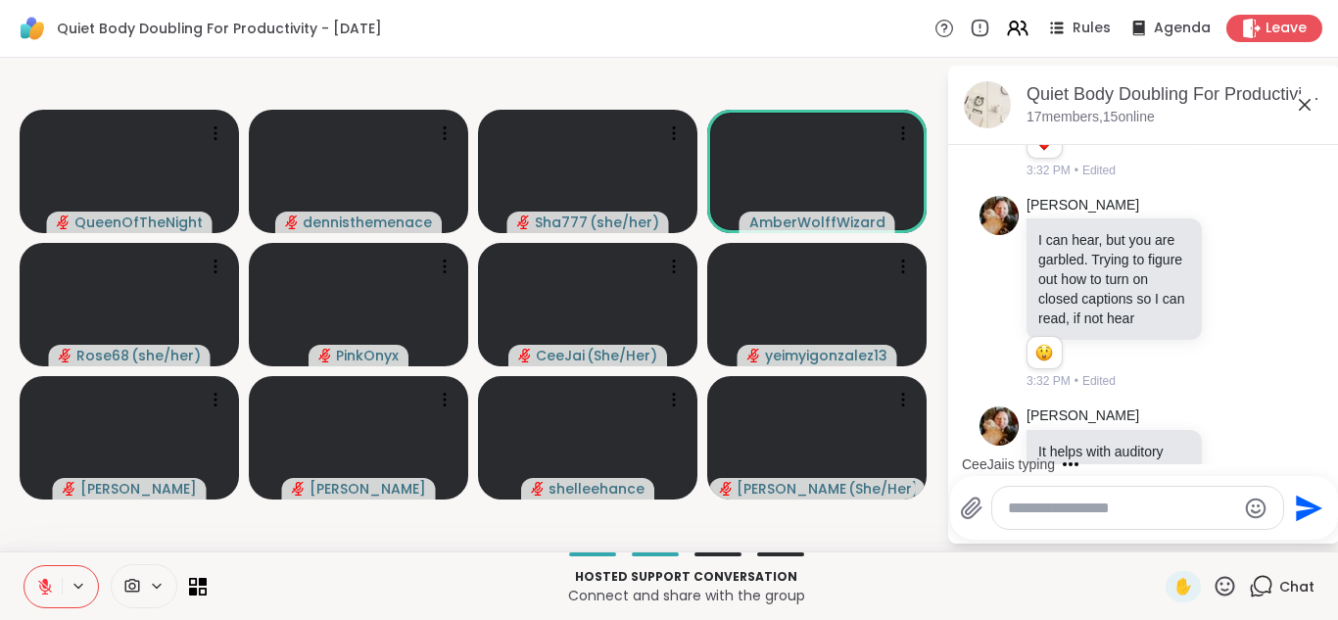
click at [43, 583] on icon at bounding box center [45, 587] width 18 height 18
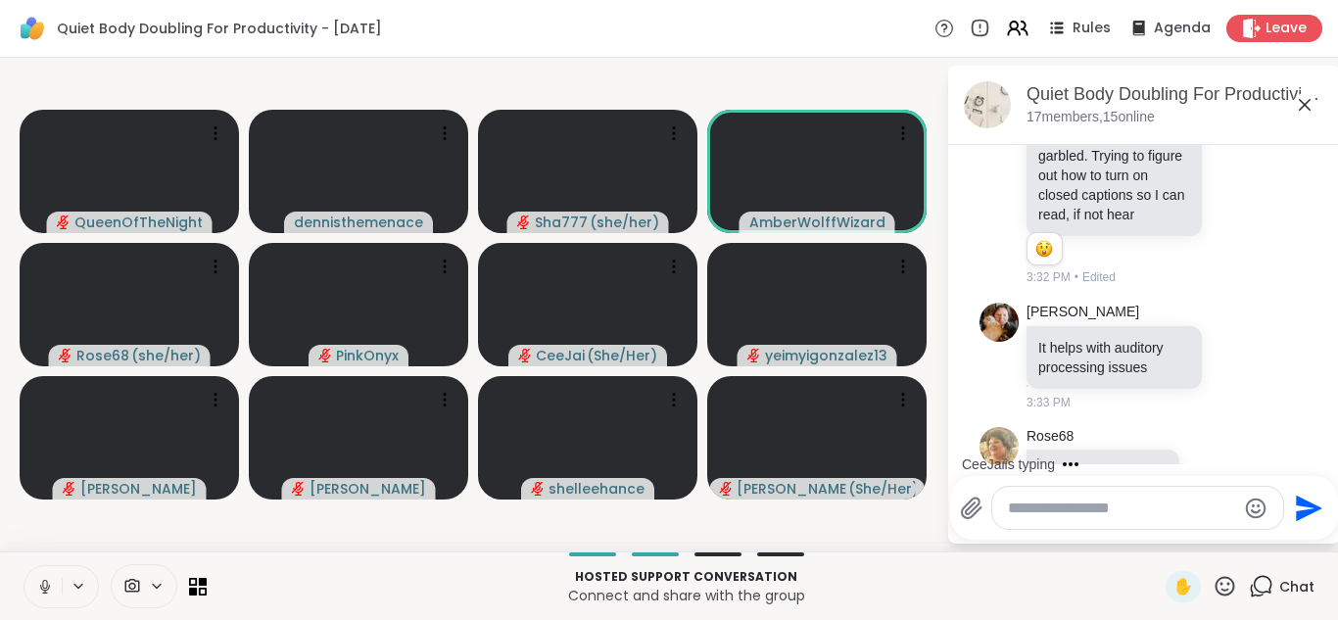
click at [43, 583] on icon at bounding box center [44, 584] width 5 height 9
click at [43, 583] on icon at bounding box center [45, 587] width 18 height 18
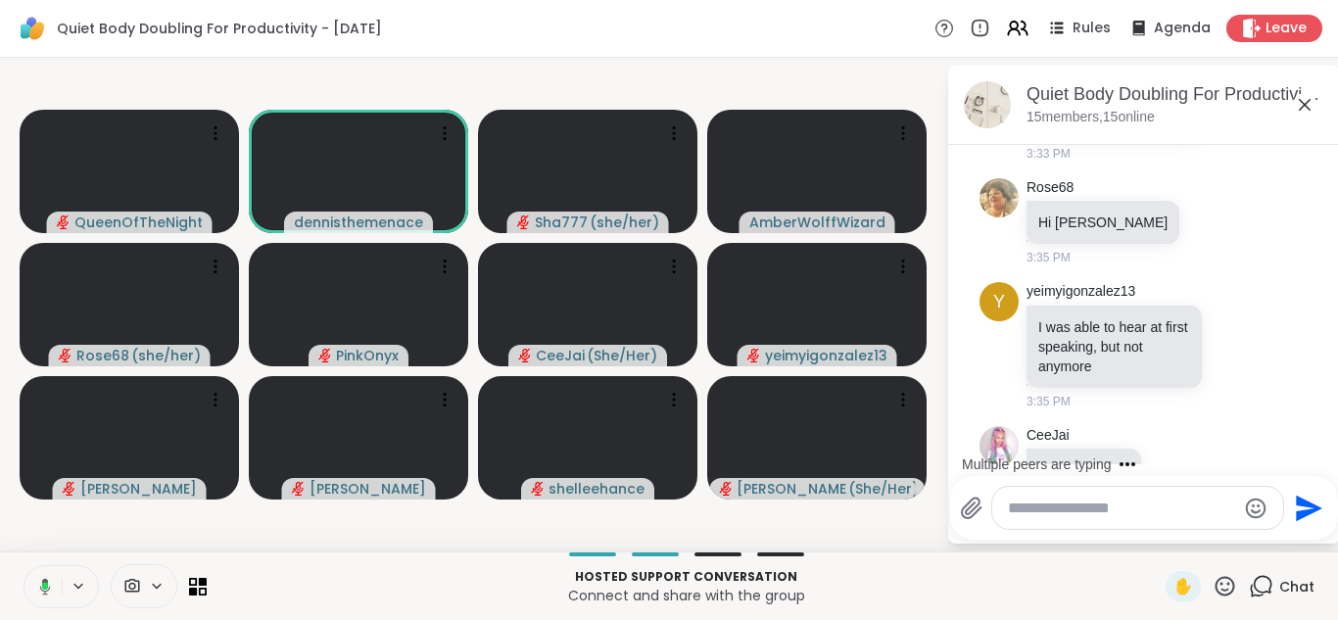
scroll to position [3210, 0]
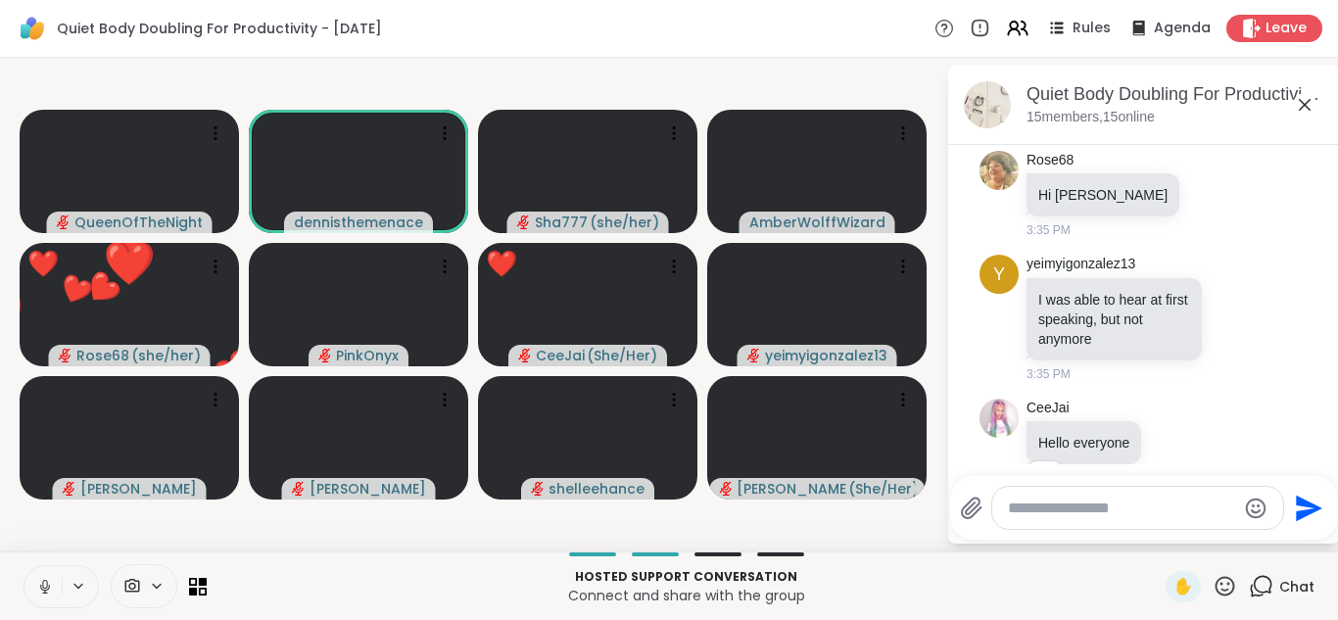
click at [43, 583] on icon at bounding box center [44, 584] width 5 height 9
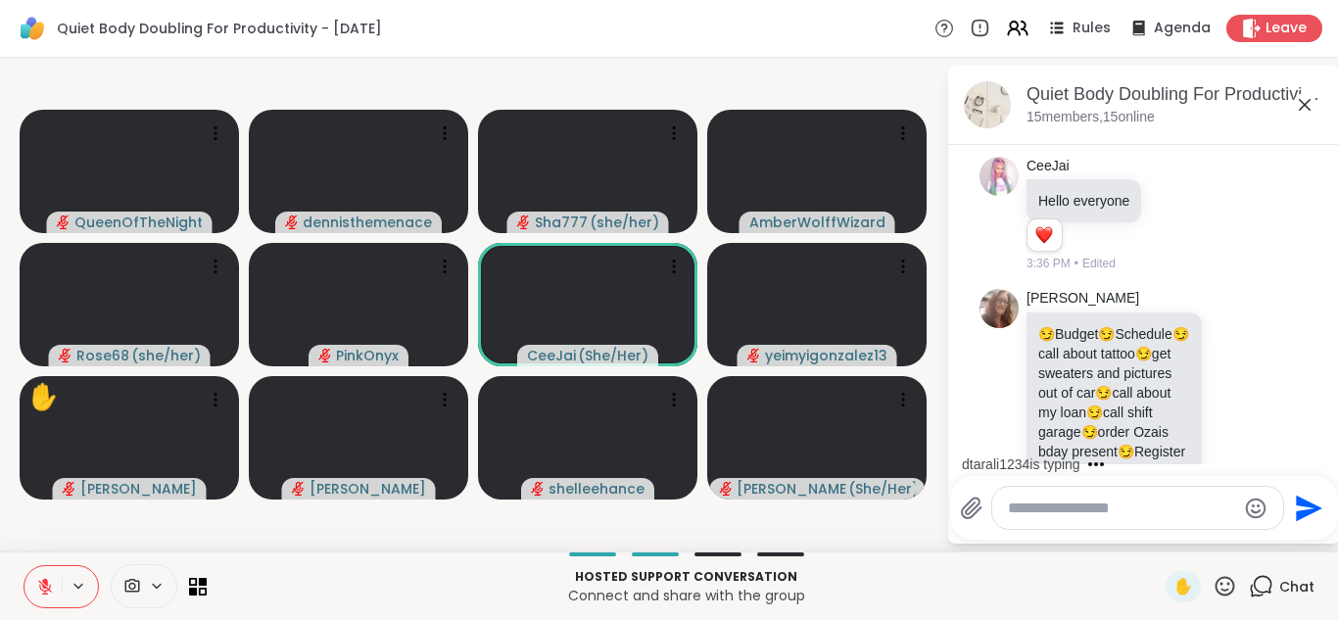
scroll to position [3595, 0]
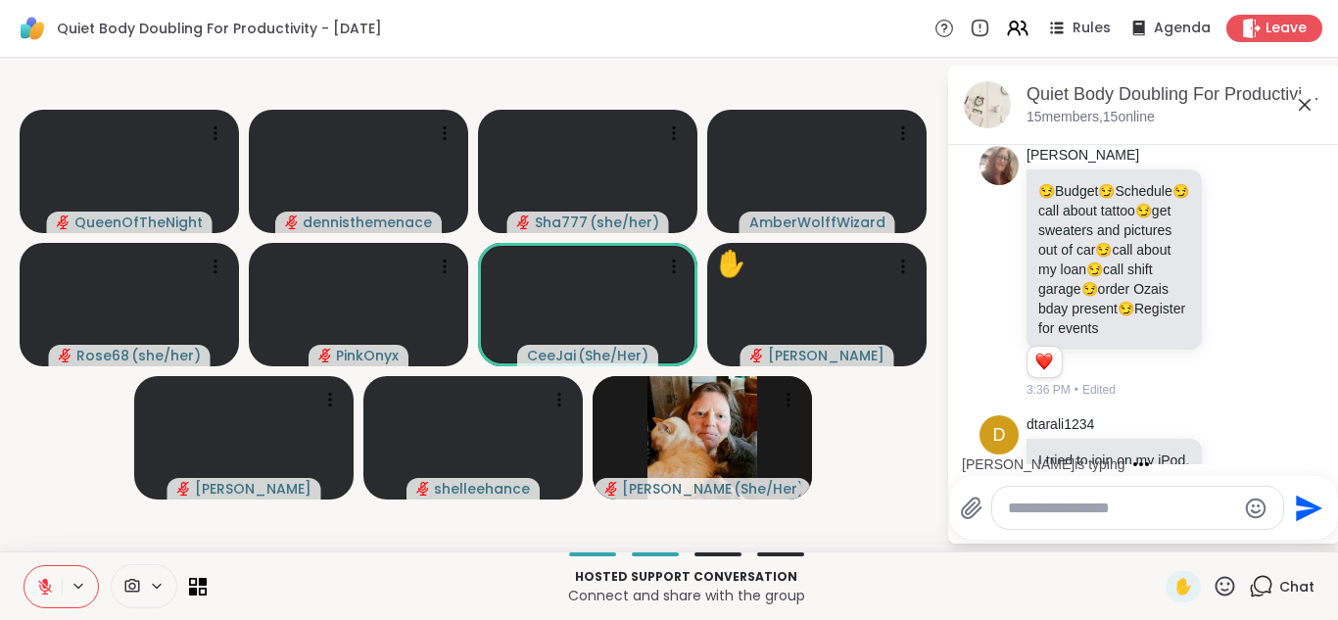
click at [1225, 580] on icon at bounding box center [1225, 586] width 24 height 24
click at [1168, 530] on span "❤️" at bounding box center [1168, 535] width 20 height 24
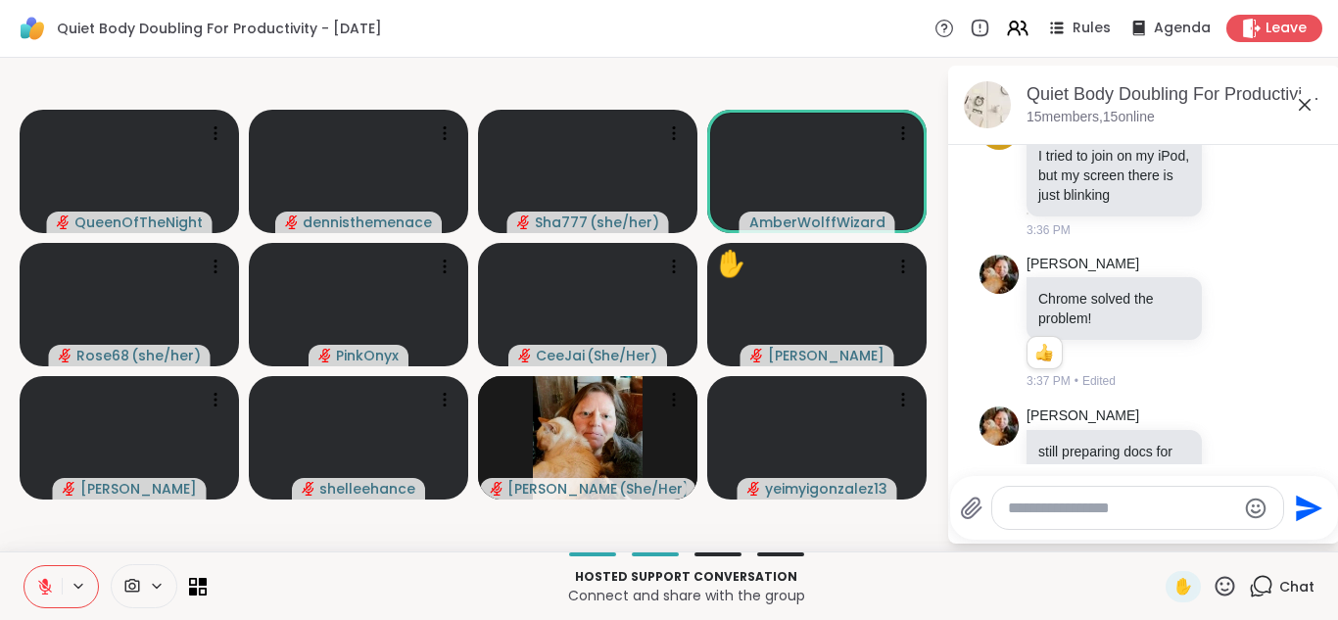
scroll to position [3927, 0]
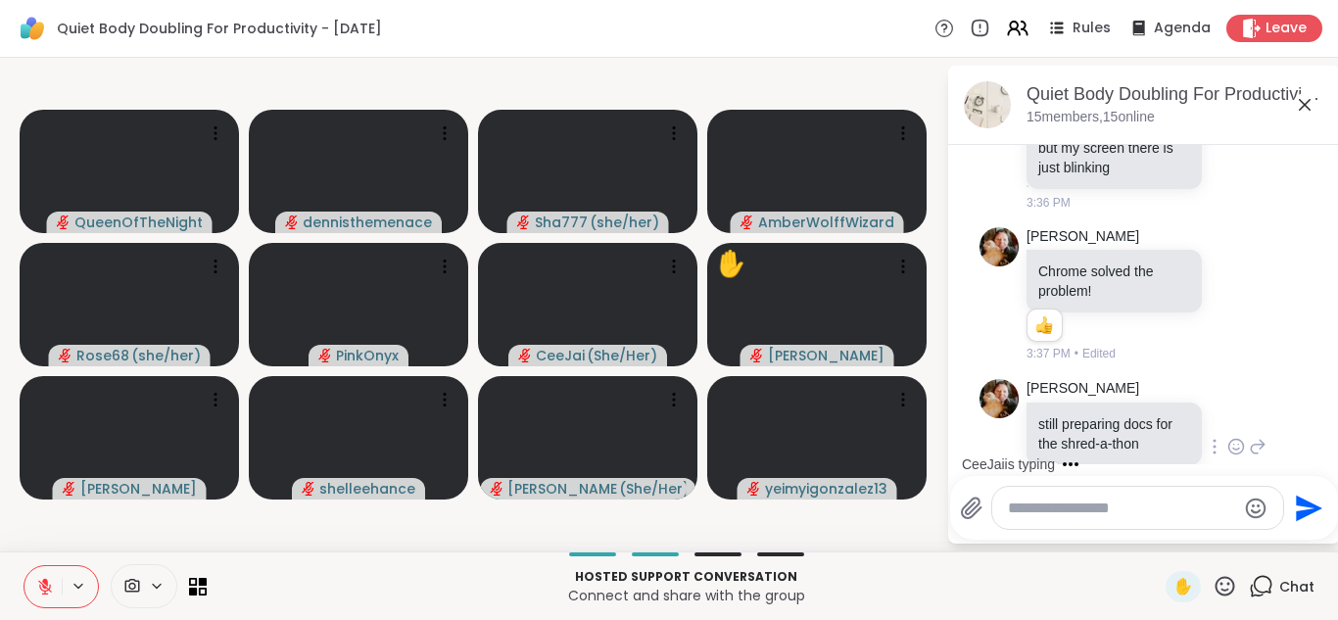
click at [1248, 379] on div "[PERSON_NAME] still preparing docs for the shred-a-thon 1 1 3:38 PM • Edited" at bounding box center [1147, 447] width 240 height 136
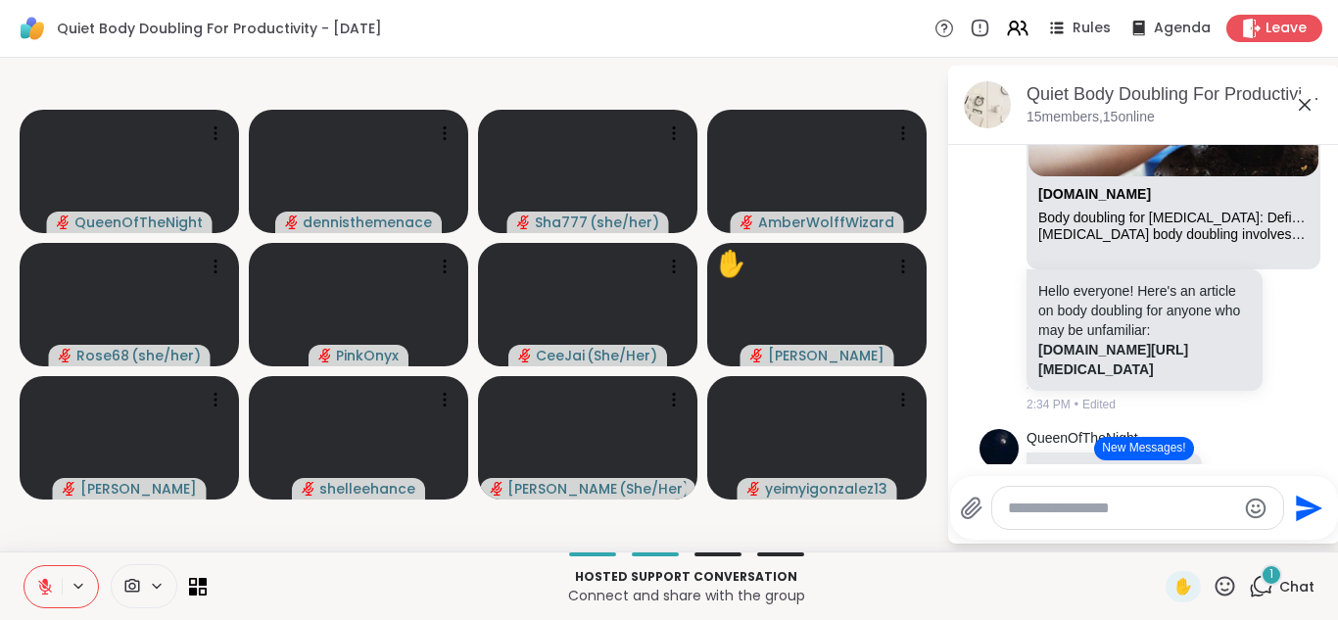
scroll to position [274, 0]
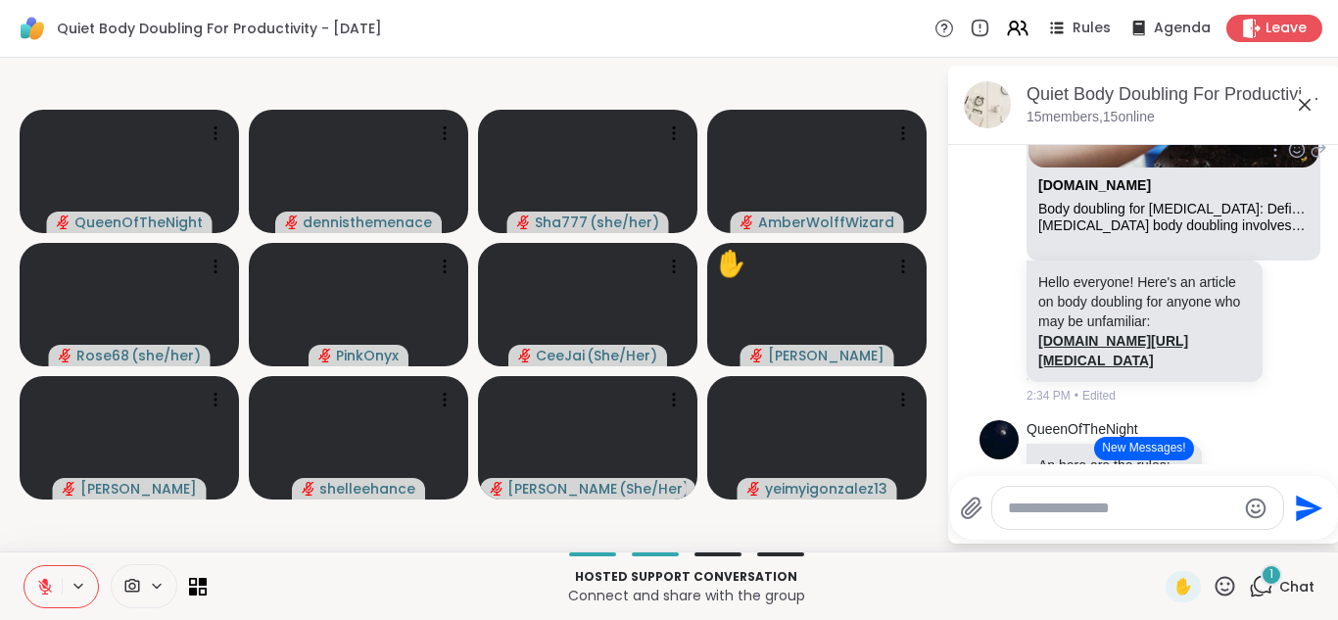
click at [1163, 343] on link "[DOMAIN_NAME][URL][MEDICAL_DATA]" at bounding box center [1114, 350] width 150 height 35
